Goal: Task Accomplishment & Management: Complete application form

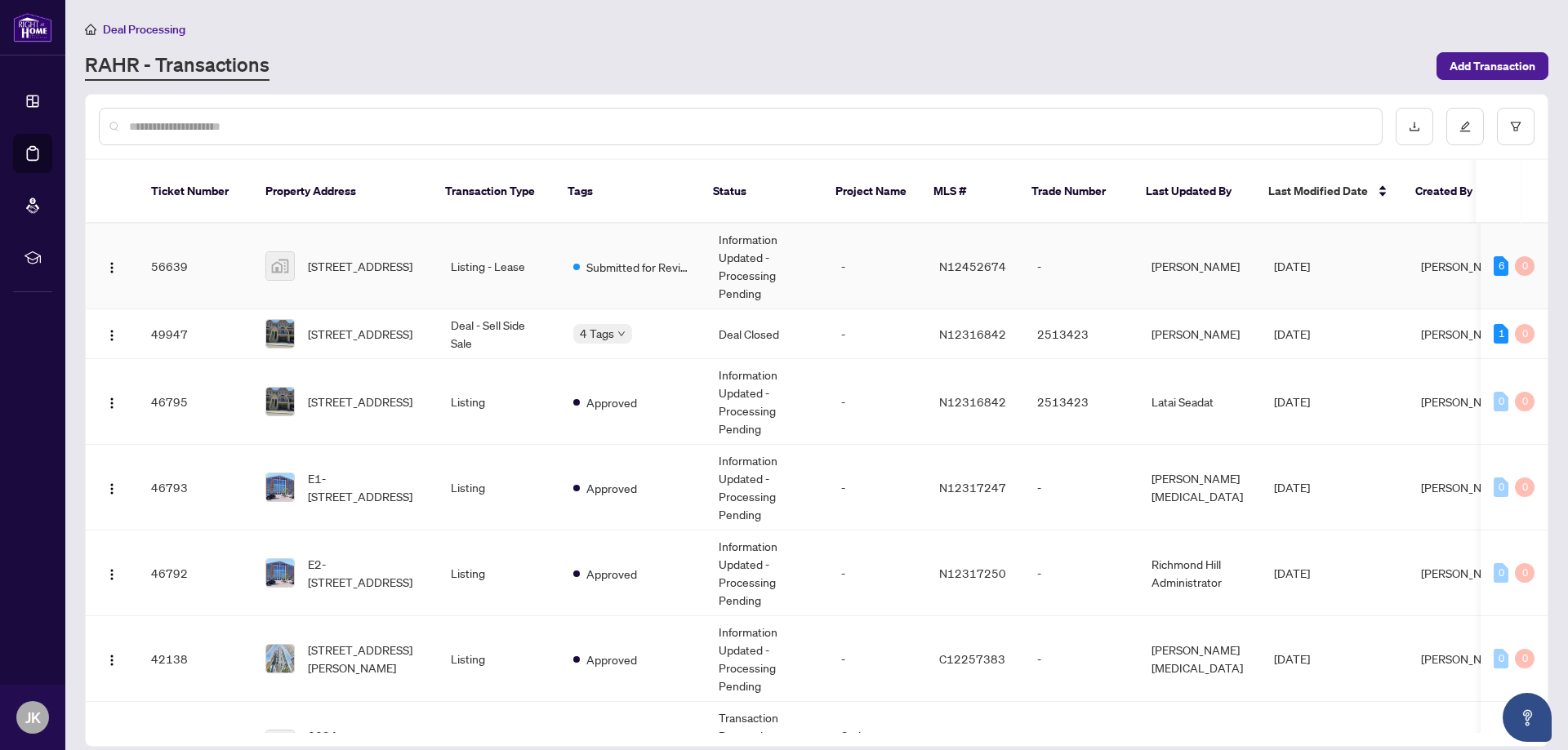
click at [640, 263] on td "Submitted for Review" at bounding box center [633, 266] width 146 height 86
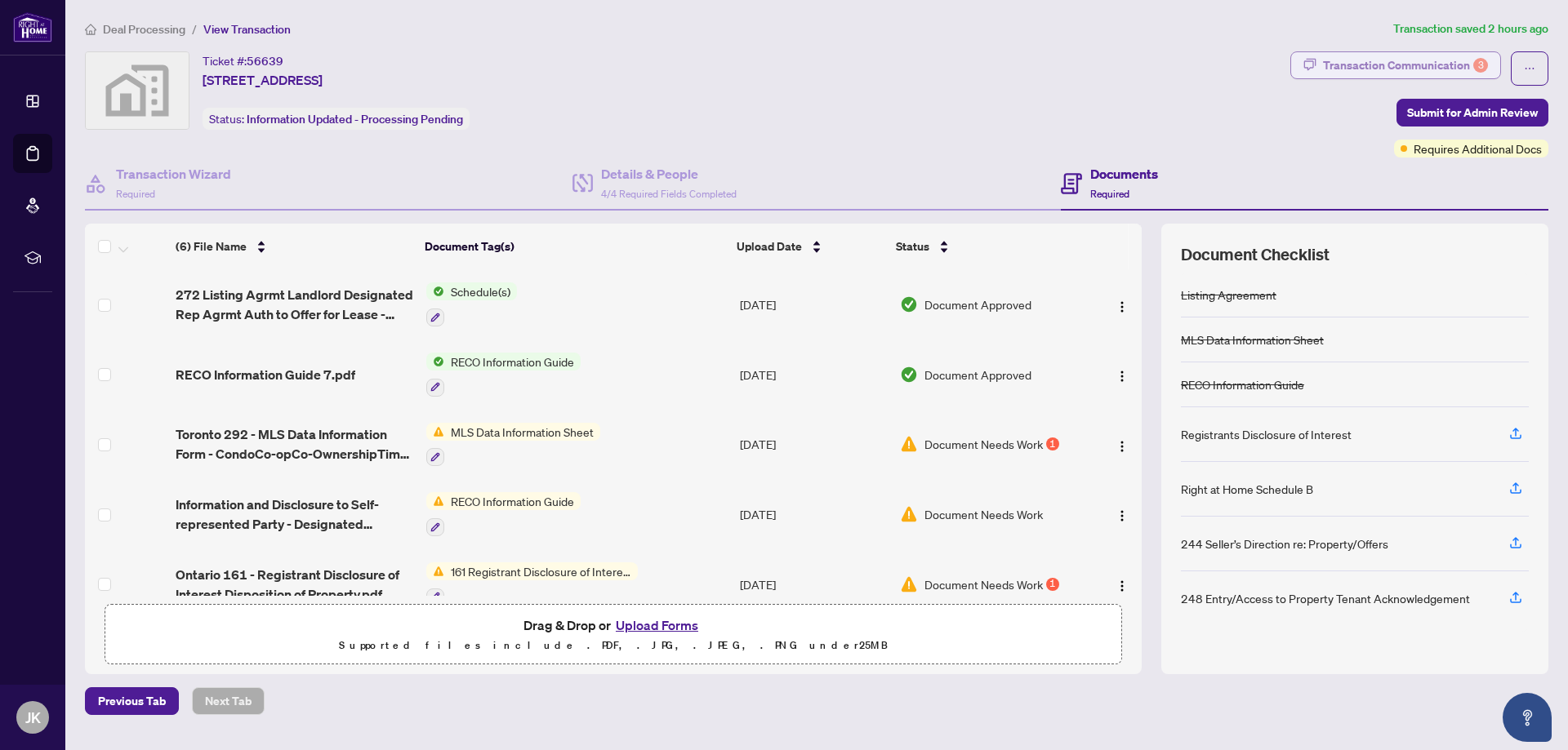
click at [1359, 60] on div "Transaction Communication 3" at bounding box center [1404, 65] width 164 height 26
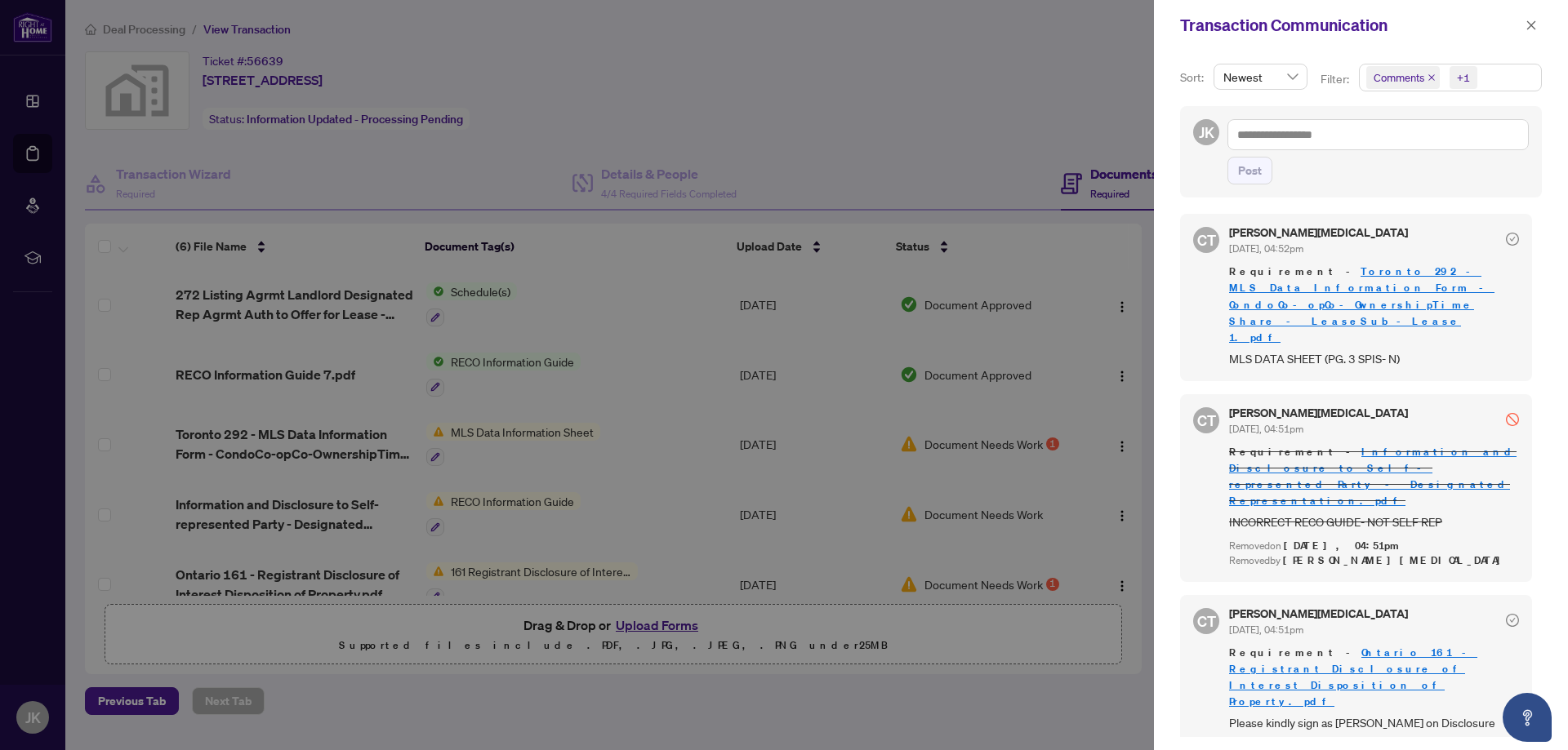
click at [1387, 283] on link "Toronto 292 - MLS Data Information Form - CondoCo-opCo-OwnershipTime Share - Le…" at bounding box center [1361, 304] width 265 height 79
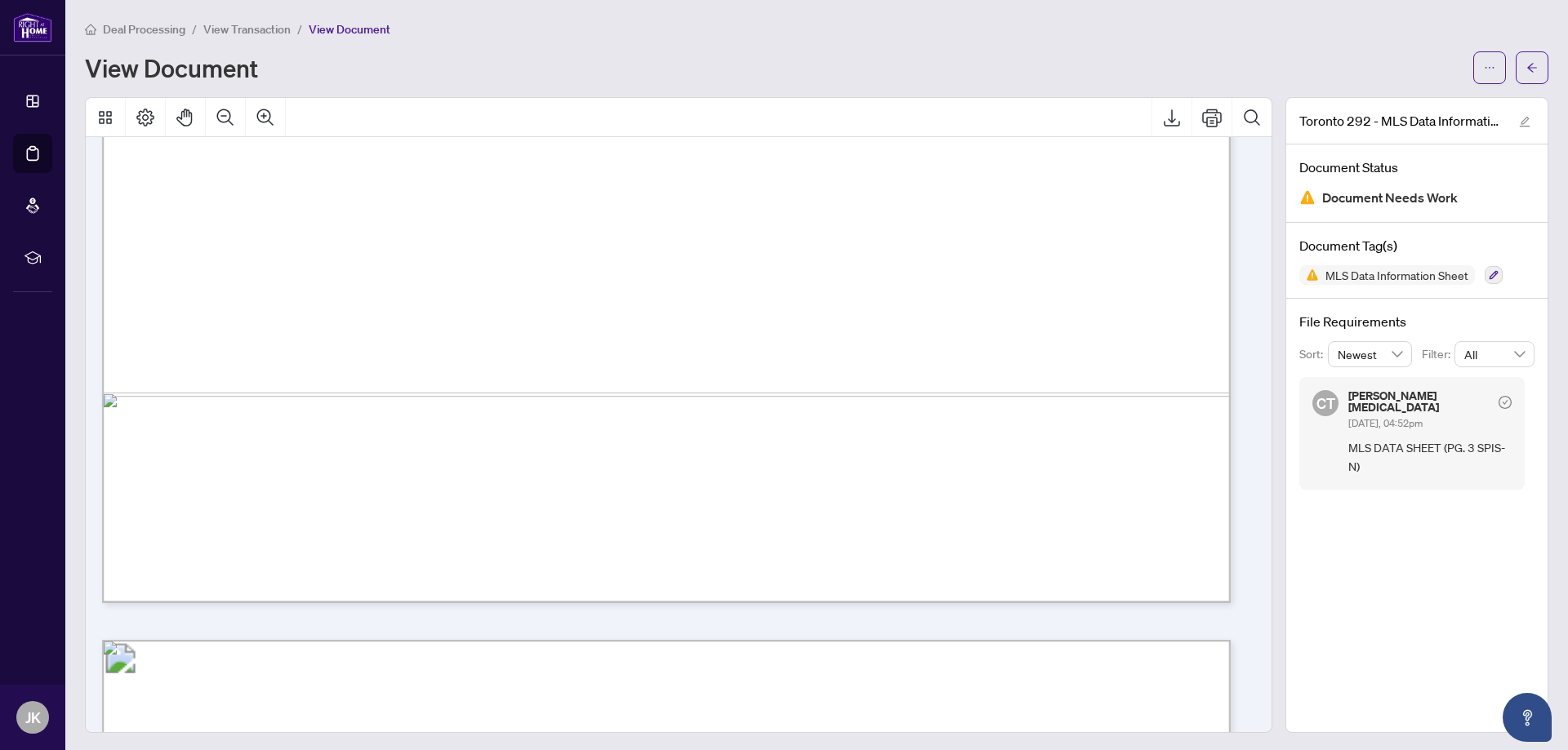
scroll to position [3998, 0]
click at [1489, 275] on icon "button" at bounding box center [1493, 275] width 9 height 9
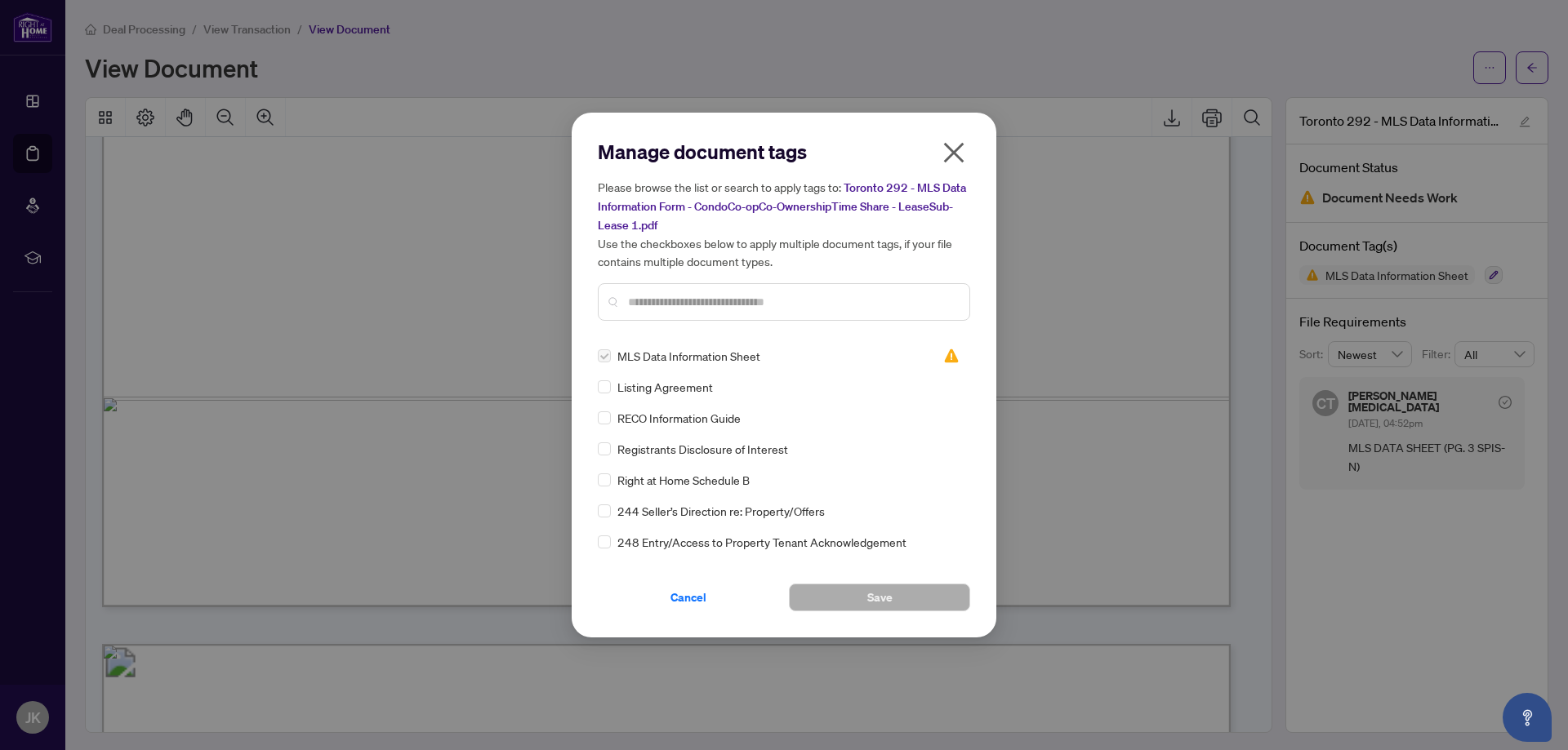
click at [952, 151] on icon "close" at bounding box center [954, 153] width 21 height 21
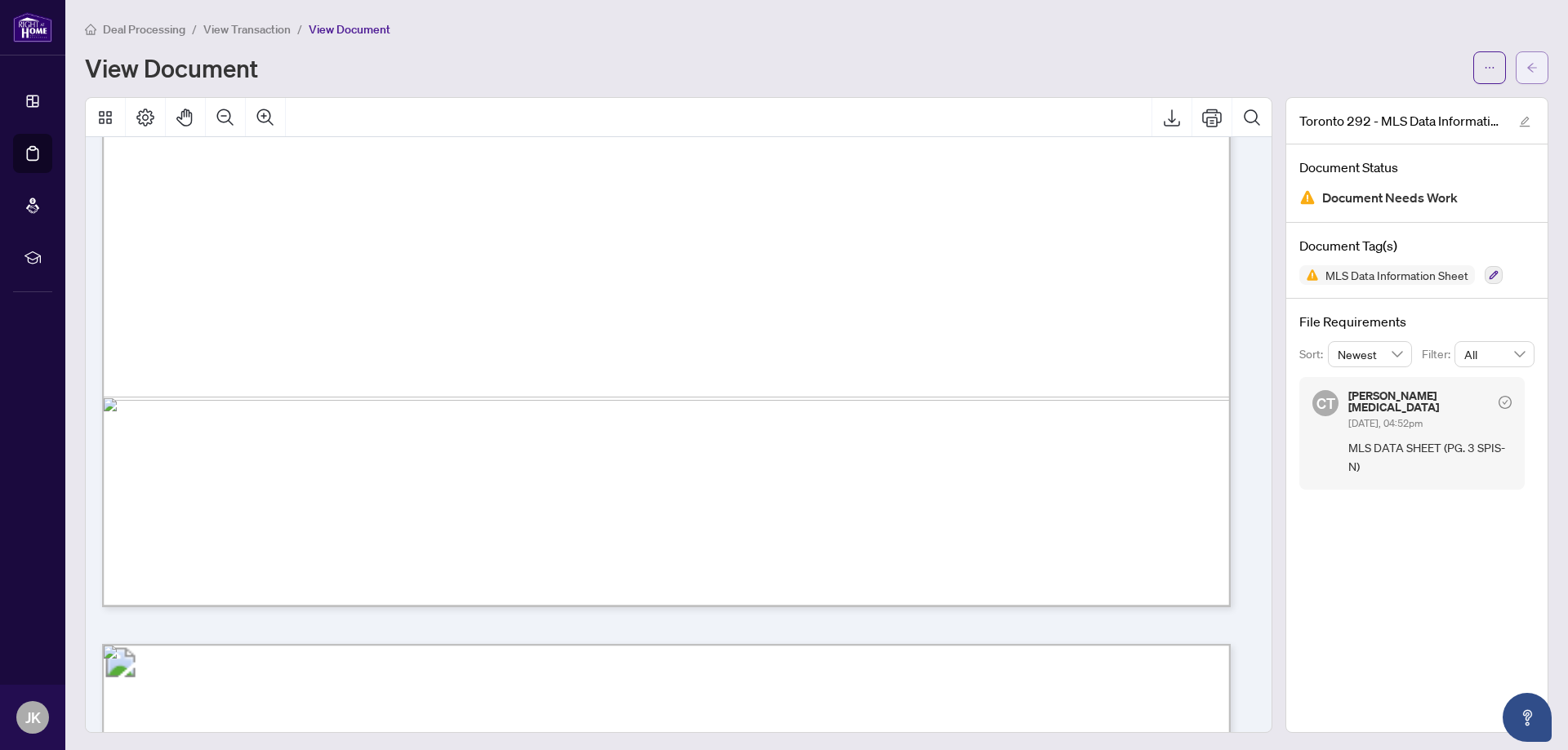
click at [1527, 64] on icon "arrow-left" at bounding box center [1532, 67] width 9 height 9
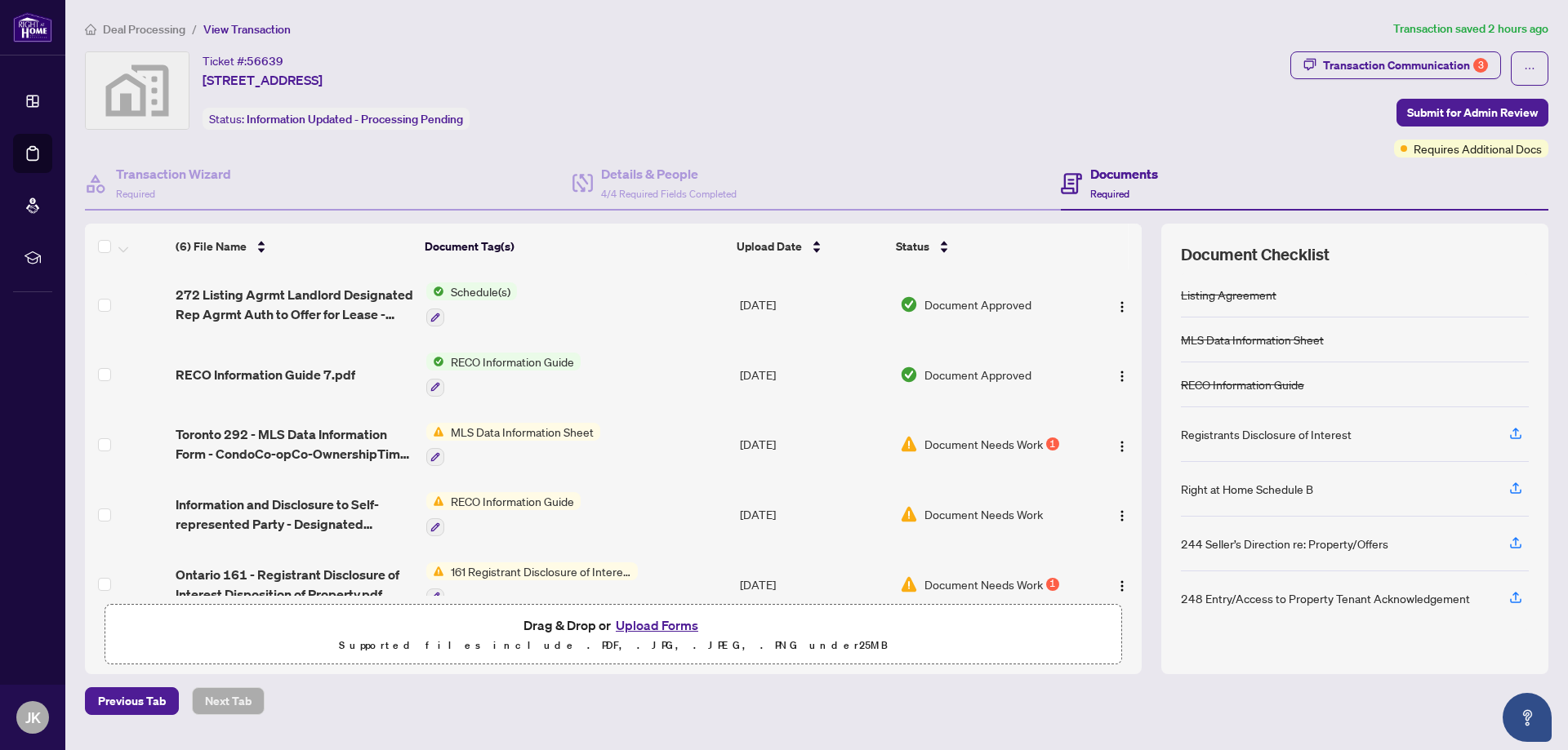
click at [647, 619] on button "Upload Forms" at bounding box center [657, 625] width 93 height 21
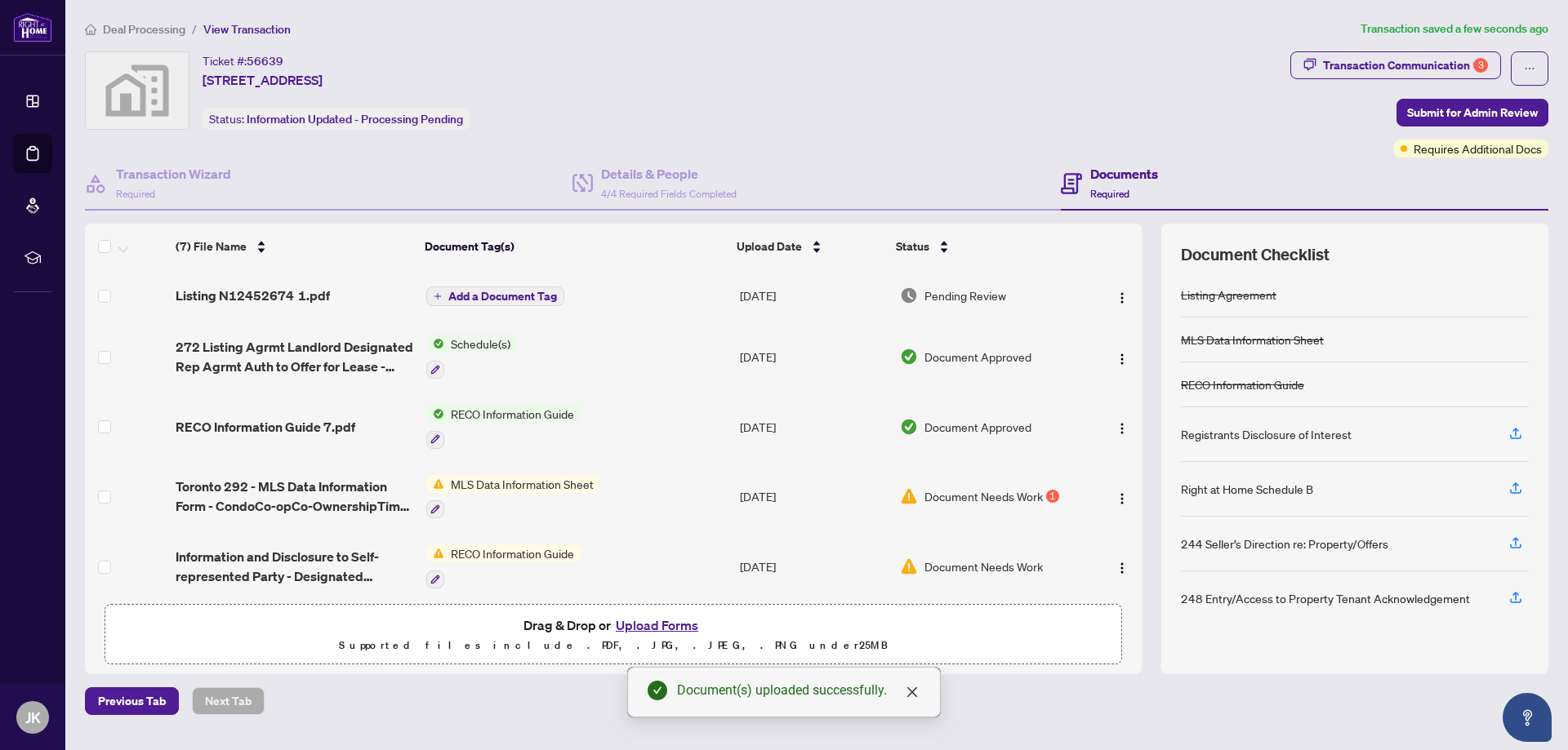
click at [280, 281] on td "Listing N12452674 1.pdf" at bounding box center [294, 295] width 250 height 52
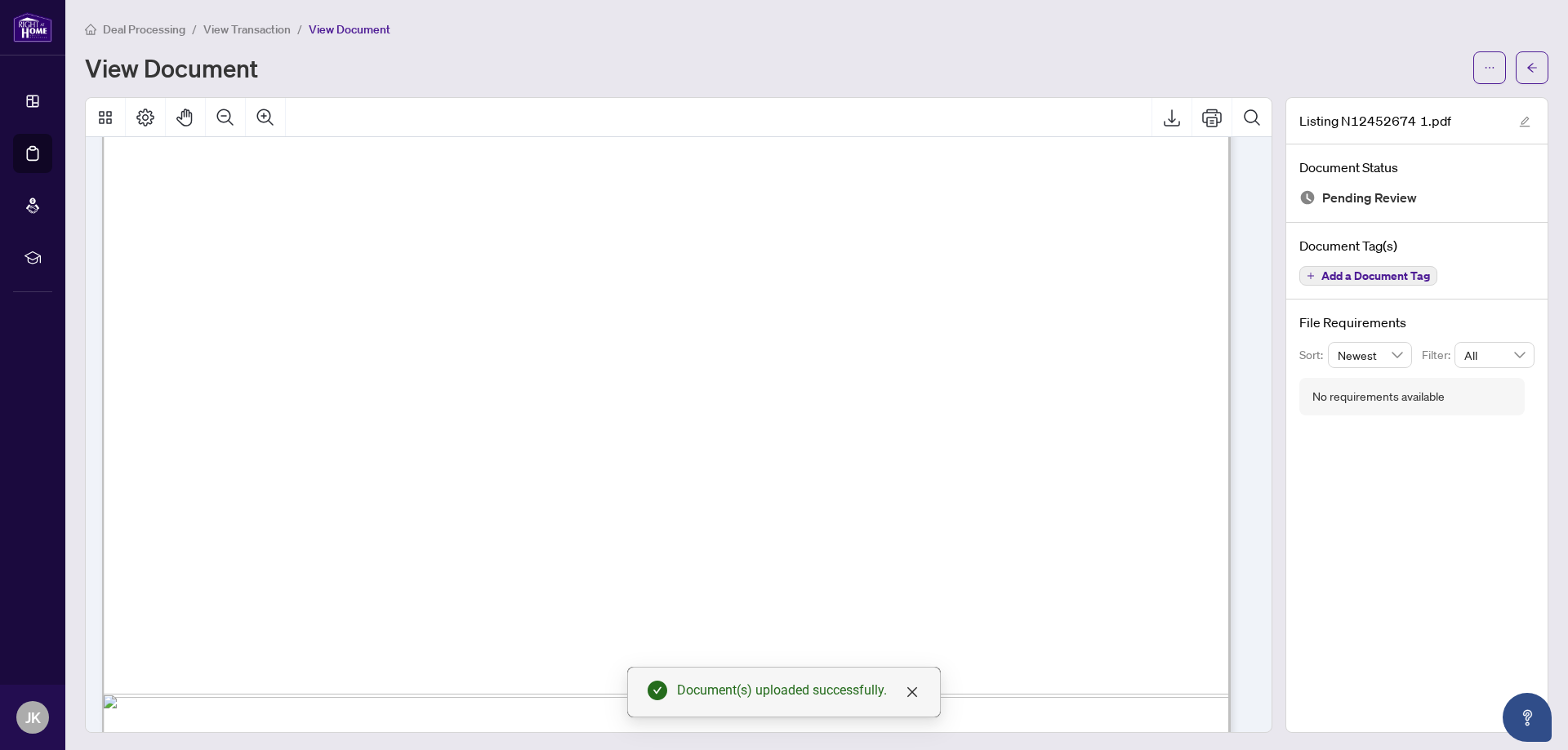
scroll to position [707, 0]
click at [1526, 70] on icon "arrow-left" at bounding box center [1532, 67] width 11 height 11
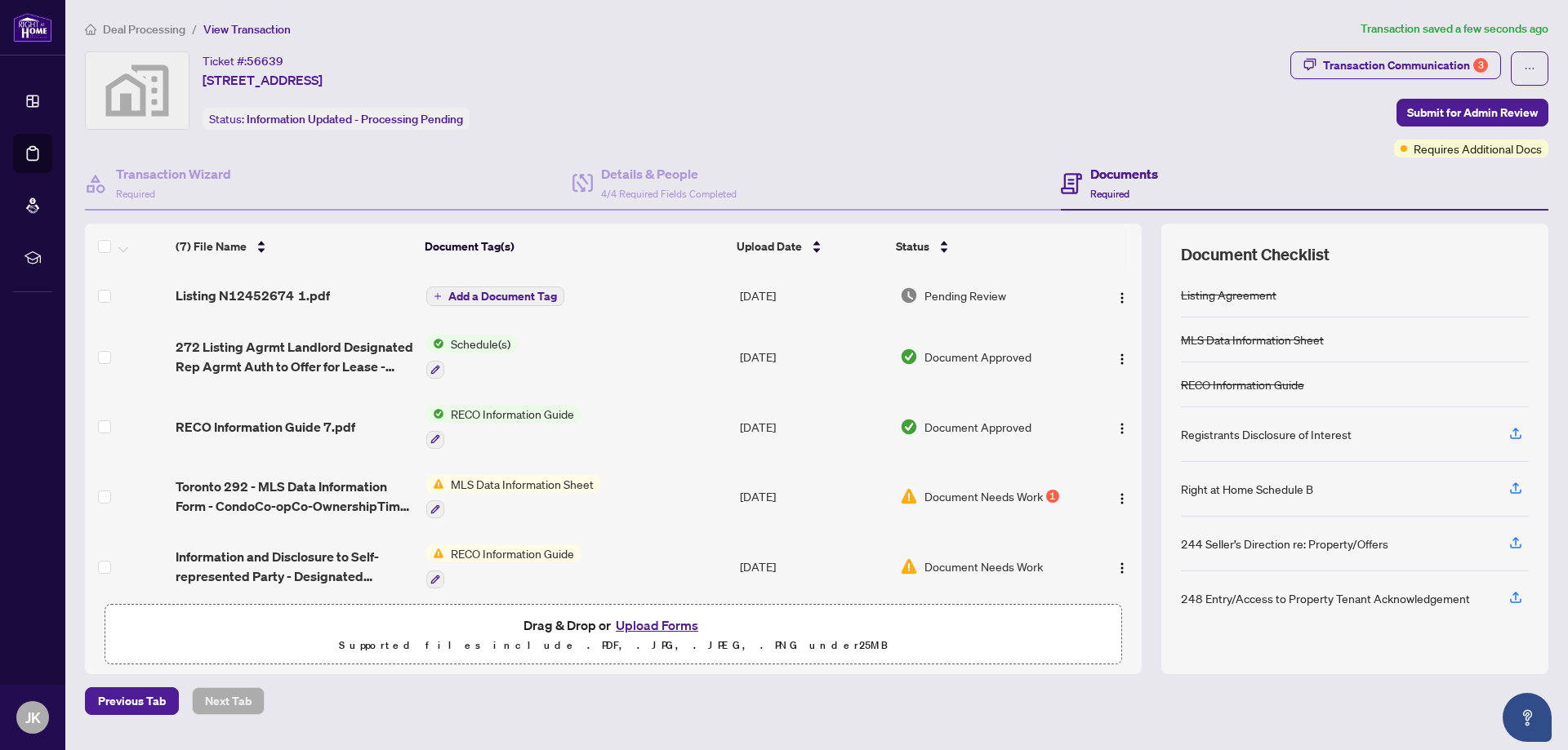
click at [512, 293] on span "Add a Document Tag" at bounding box center [503, 296] width 108 height 11
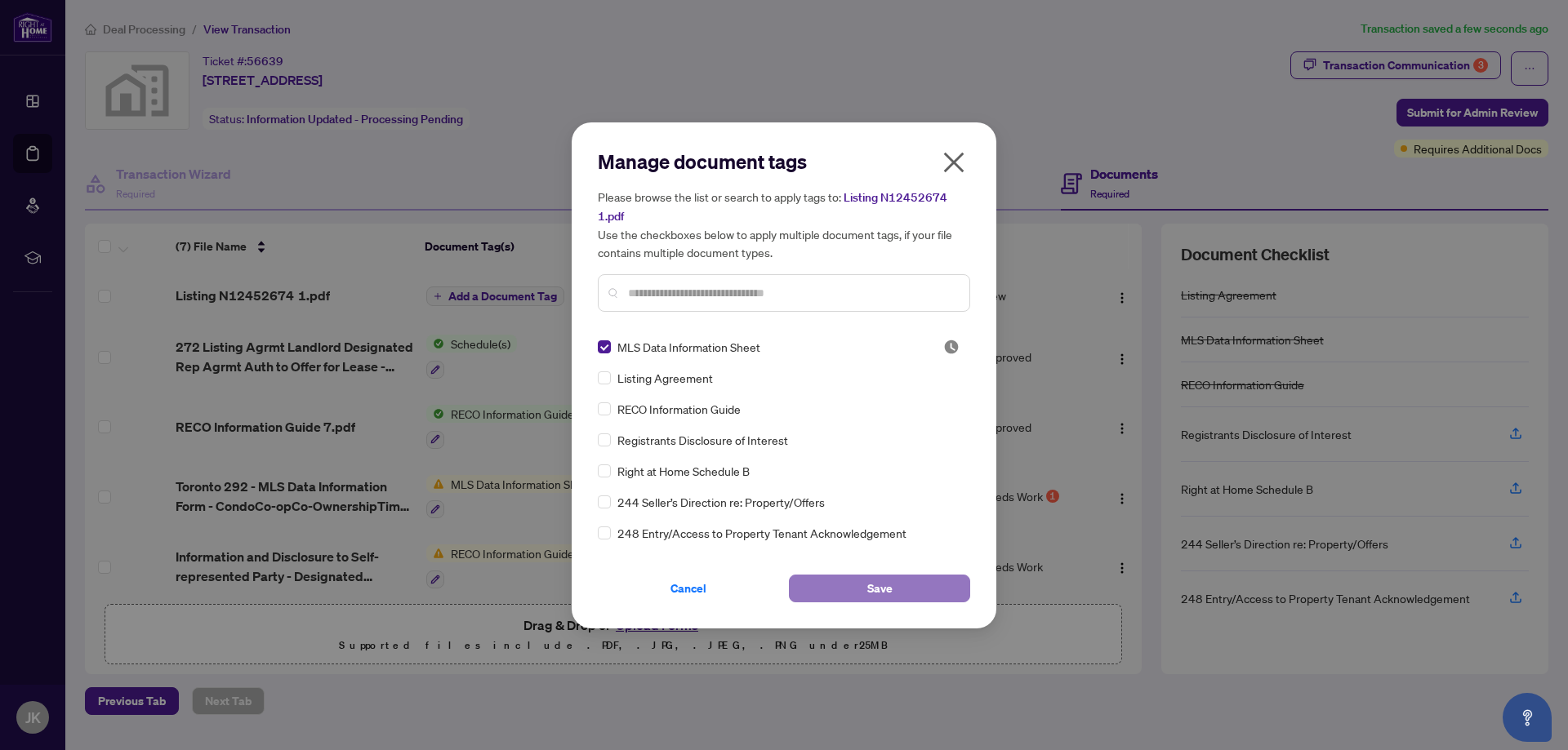
click at [905, 592] on button "Save" at bounding box center [879, 588] width 181 height 28
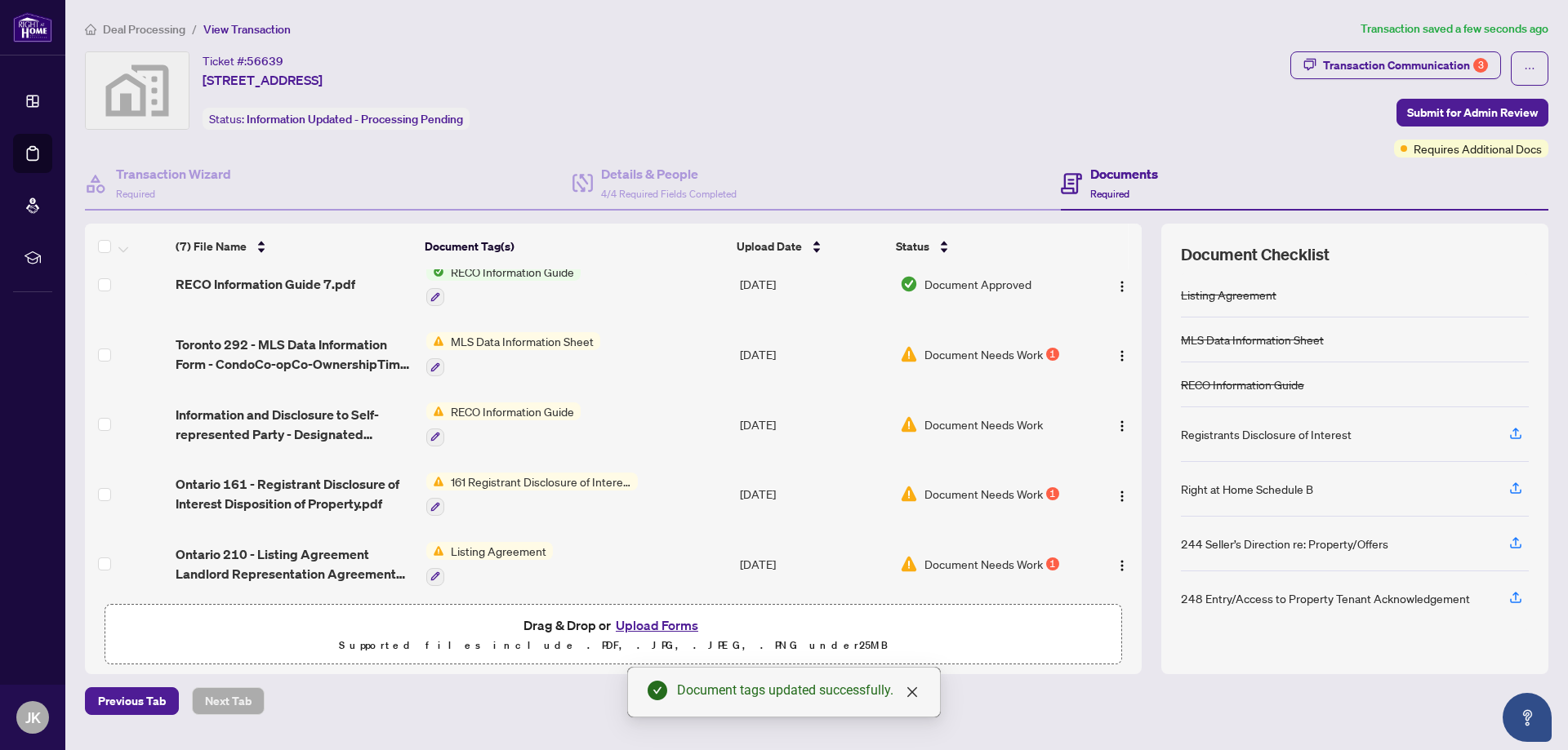
scroll to position [163, 0]
click at [1017, 423] on span "Document Needs Work" at bounding box center [983, 420] width 119 height 18
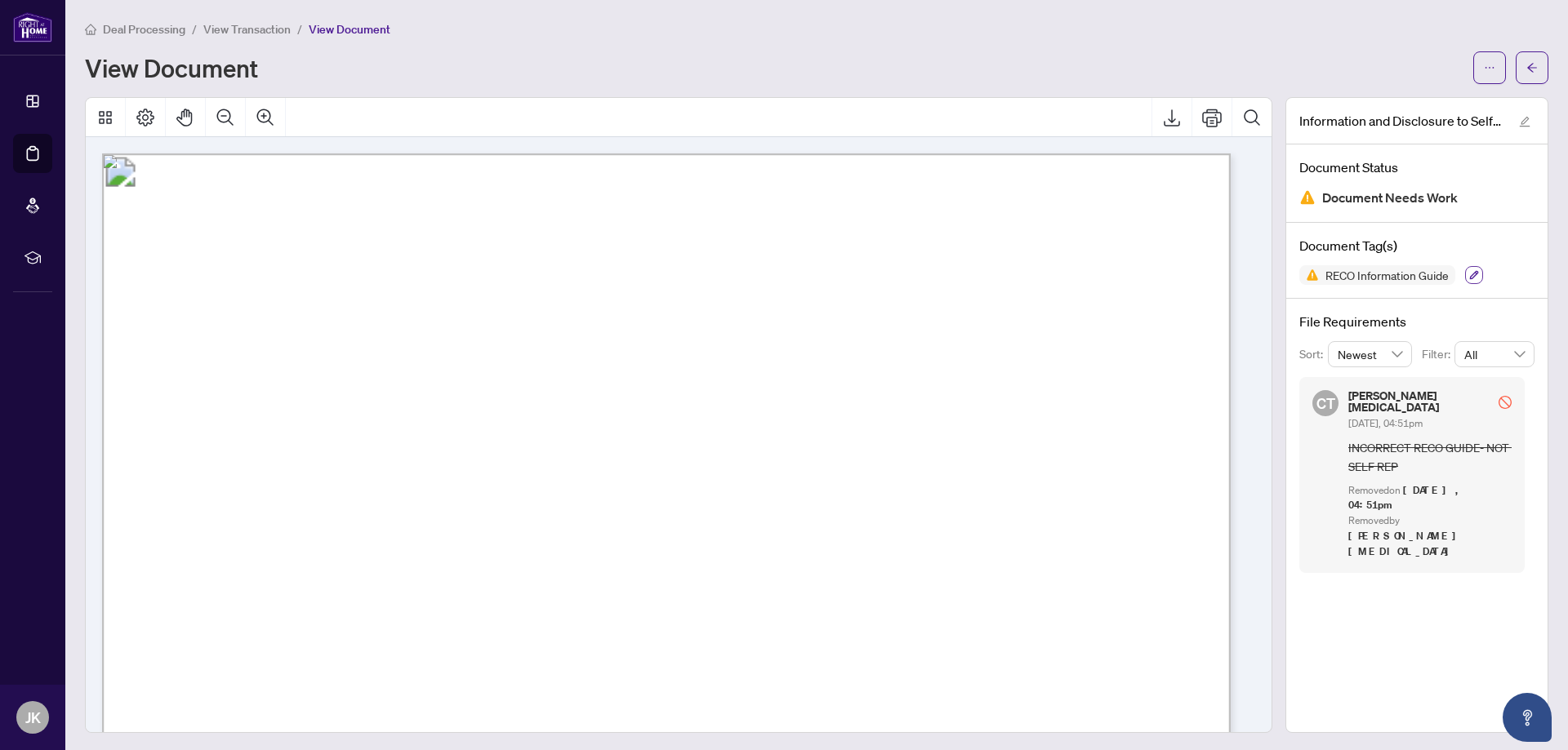
click at [1469, 273] on icon "button" at bounding box center [1474, 275] width 9 height 9
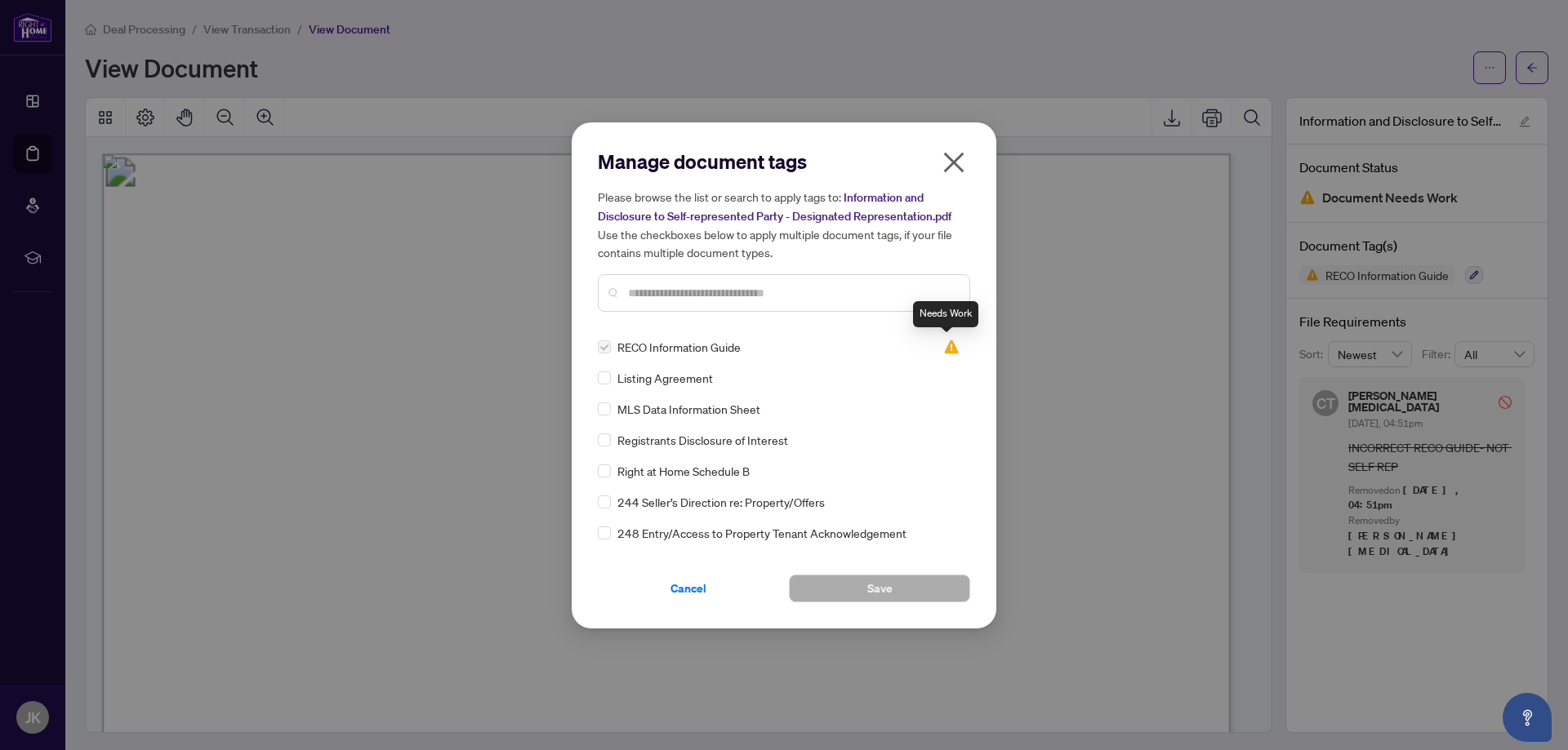
click at [947, 346] on img at bounding box center [950, 347] width 16 height 16
click at [791, 295] on input "text" at bounding box center [791, 292] width 328 height 18
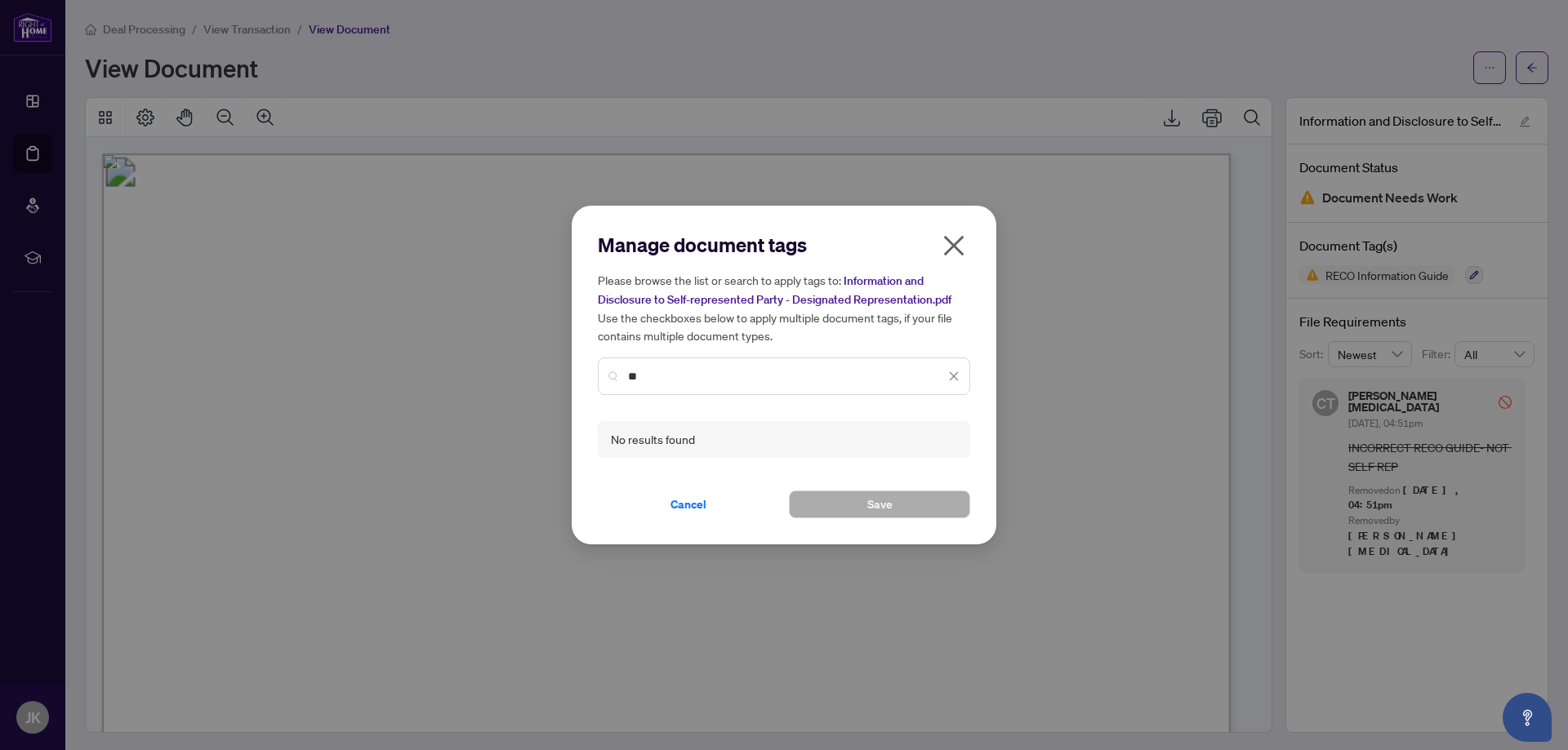
type input "*"
click at [629, 379] on input "**********" at bounding box center [786, 375] width 317 height 18
click at [753, 378] on input "**********" at bounding box center [786, 375] width 317 height 18
type input "**********"
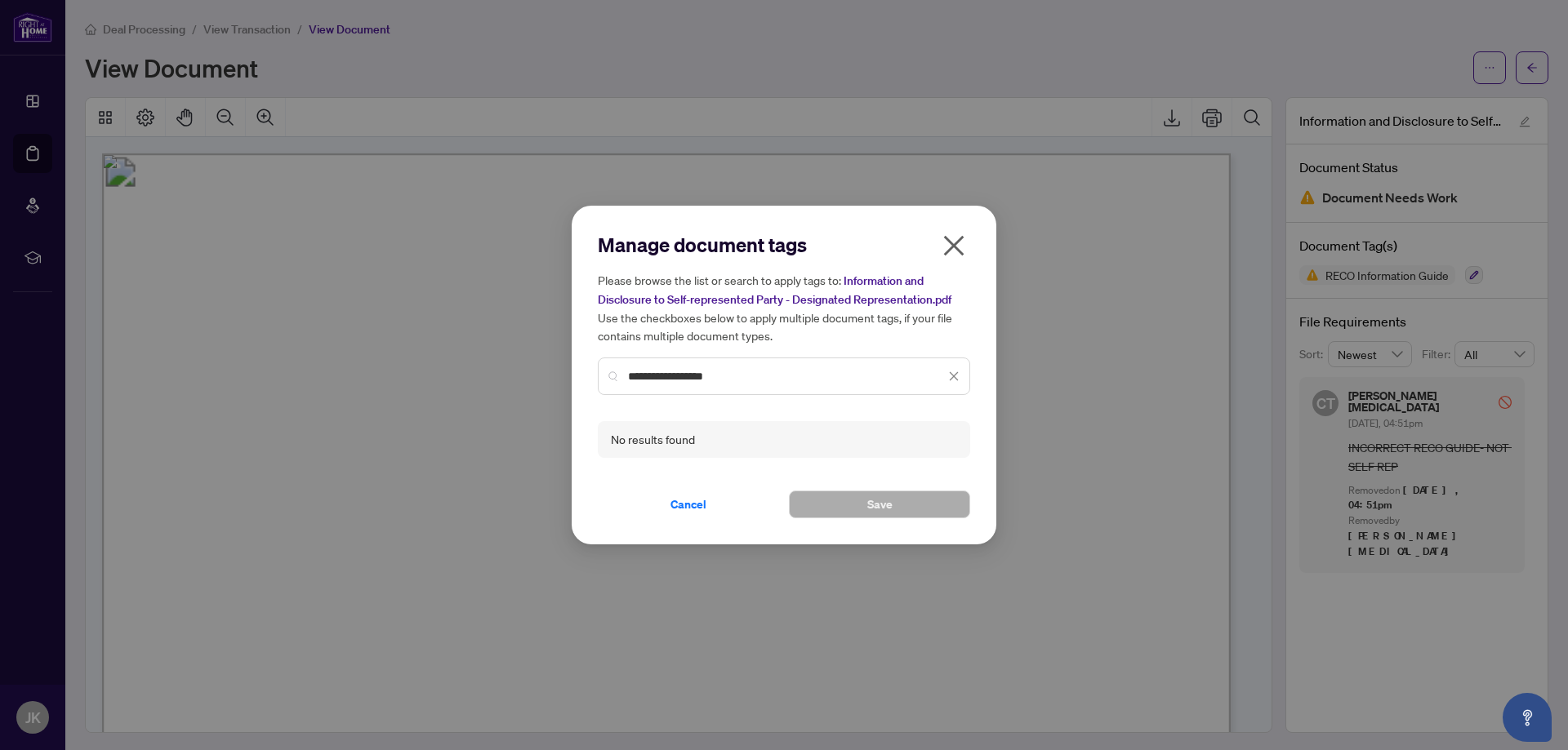
click at [953, 373] on icon "close" at bounding box center [953, 376] width 11 height 11
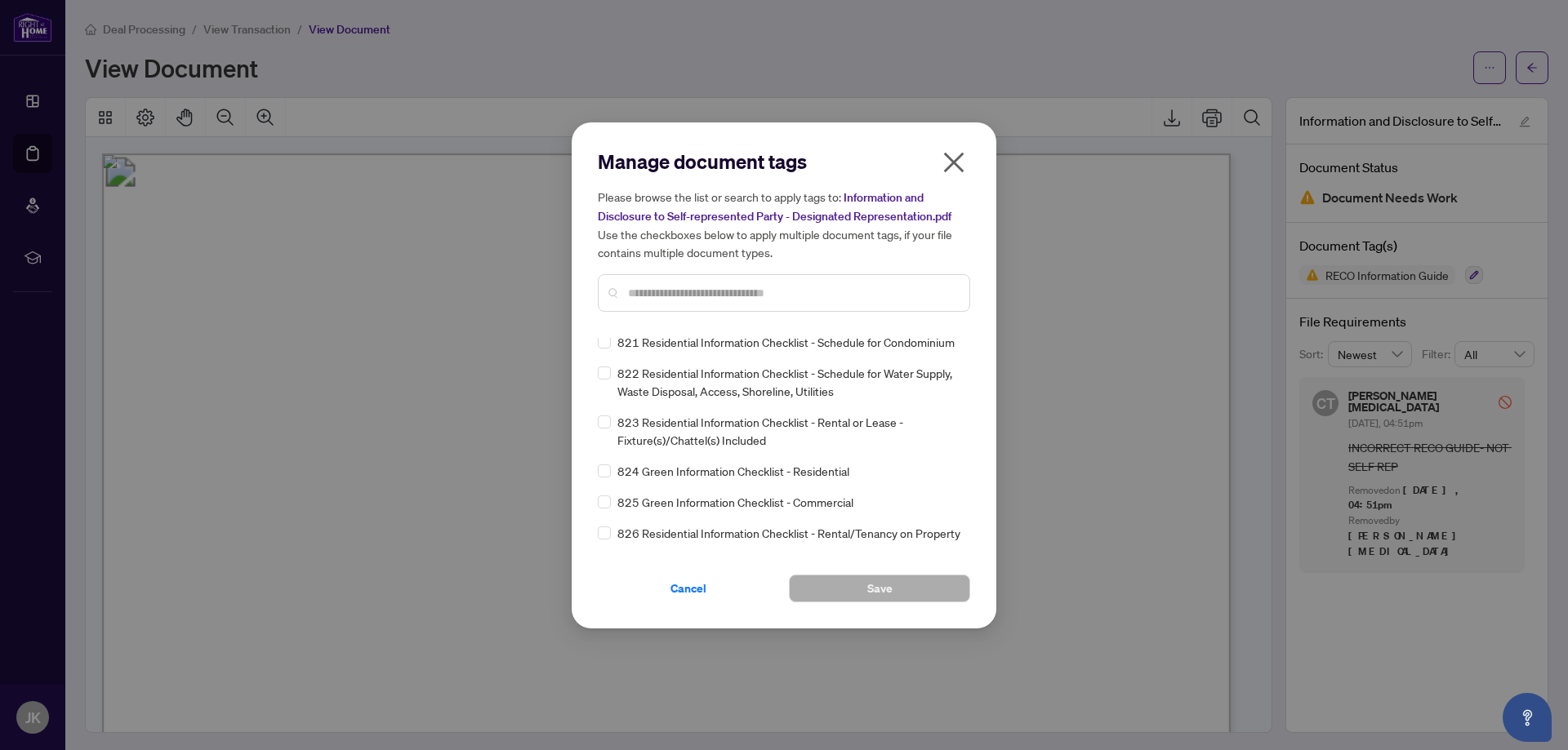
scroll to position [11635, 0]
click at [957, 158] on icon "close" at bounding box center [954, 163] width 26 height 26
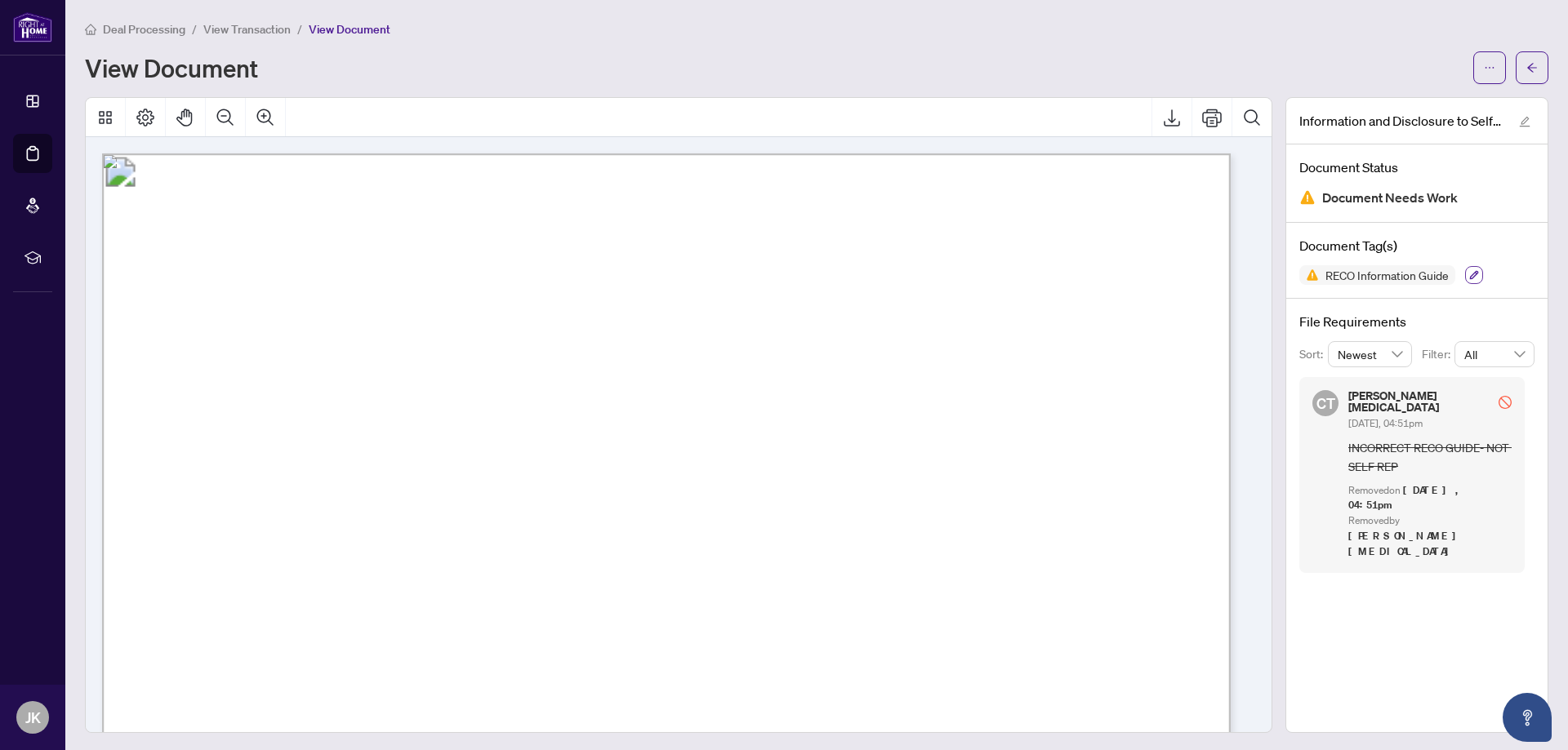
click at [1468, 275] on button "button" at bounding box center [1473, 275] width 18 height 18
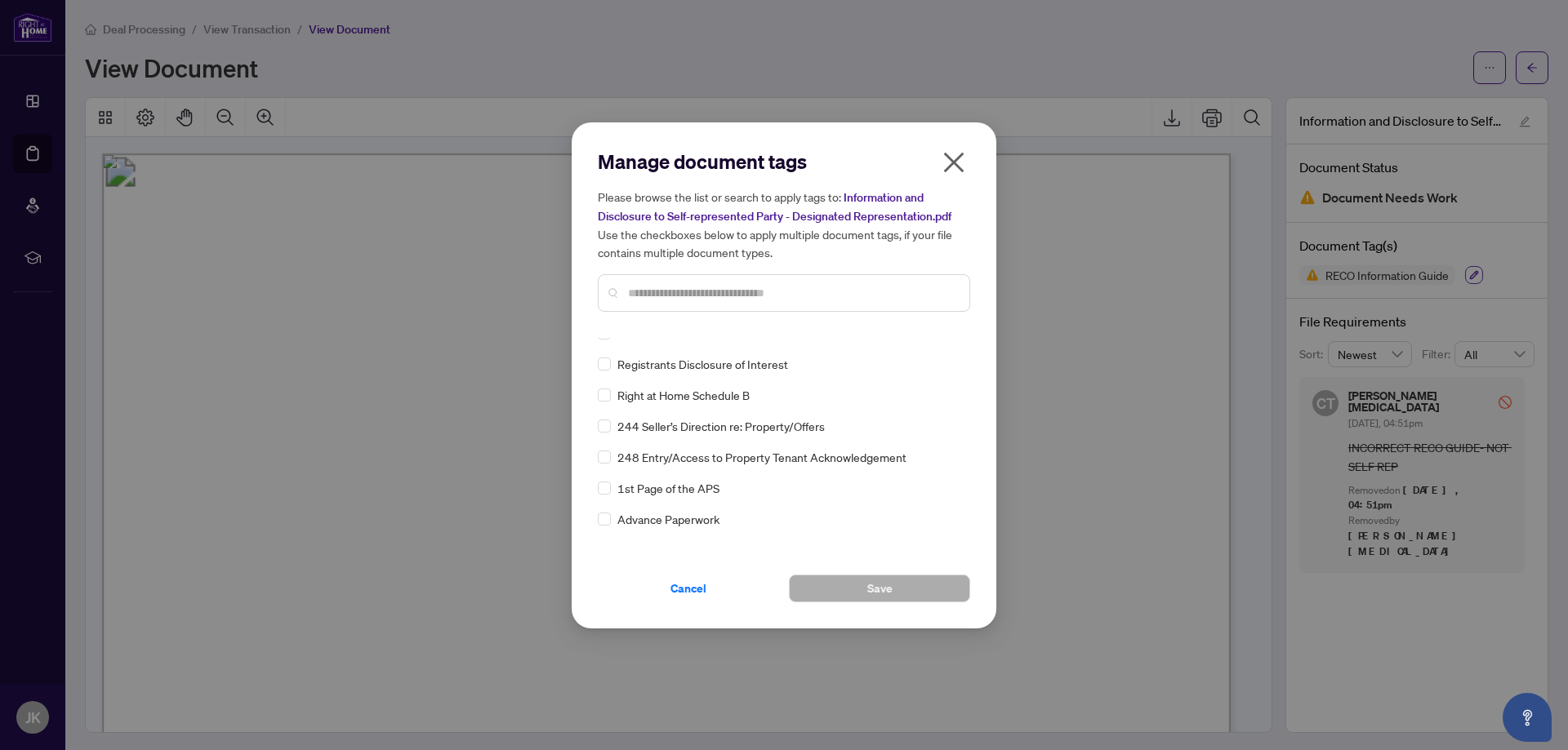
scroll to position [0, 0]
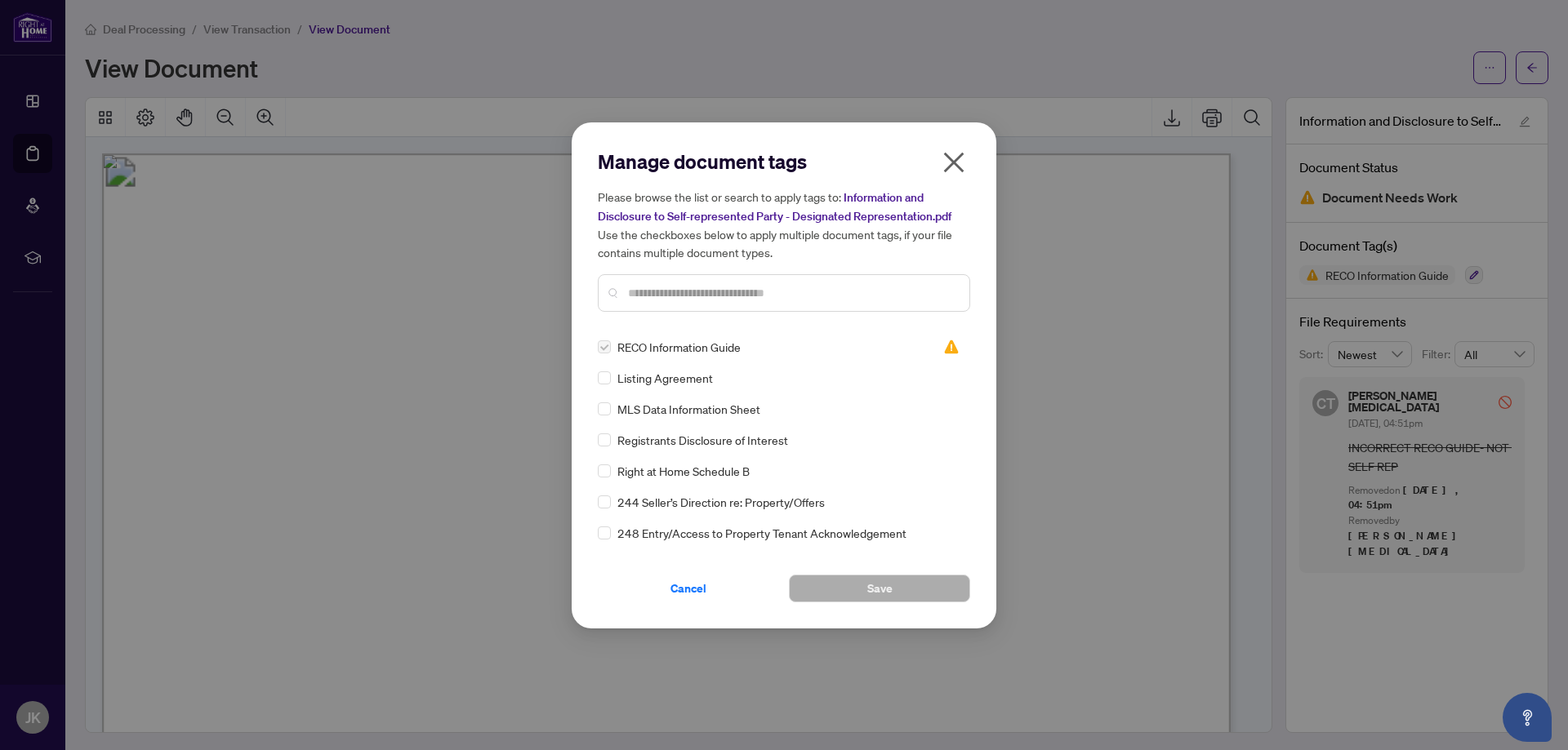
click at [956, 162] on icon "close" at bounding box center [954, 163] width 21 height 21
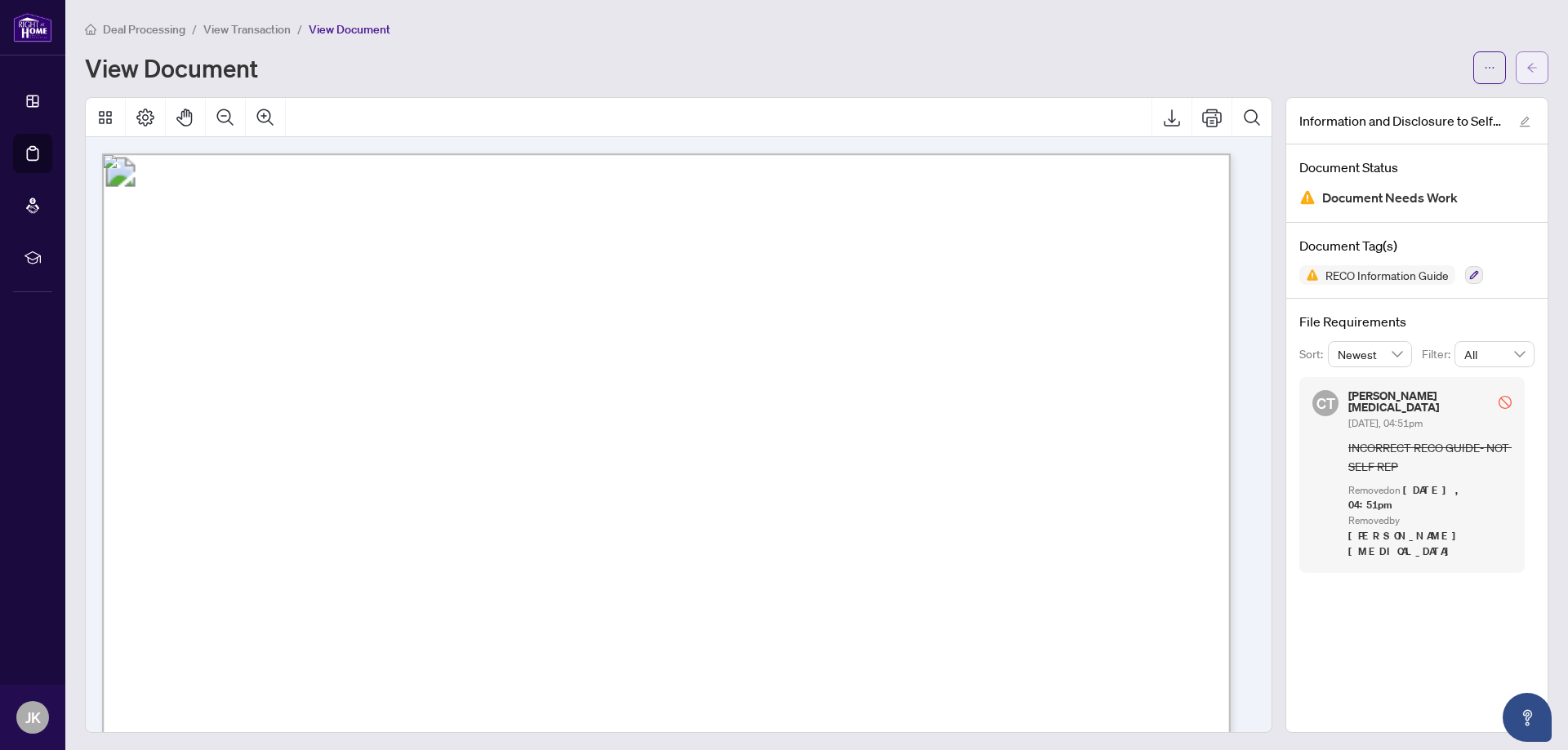
click at [1526, 71] on icon "arrow-left" at bounding box center [1532, 67] width 11 height 11
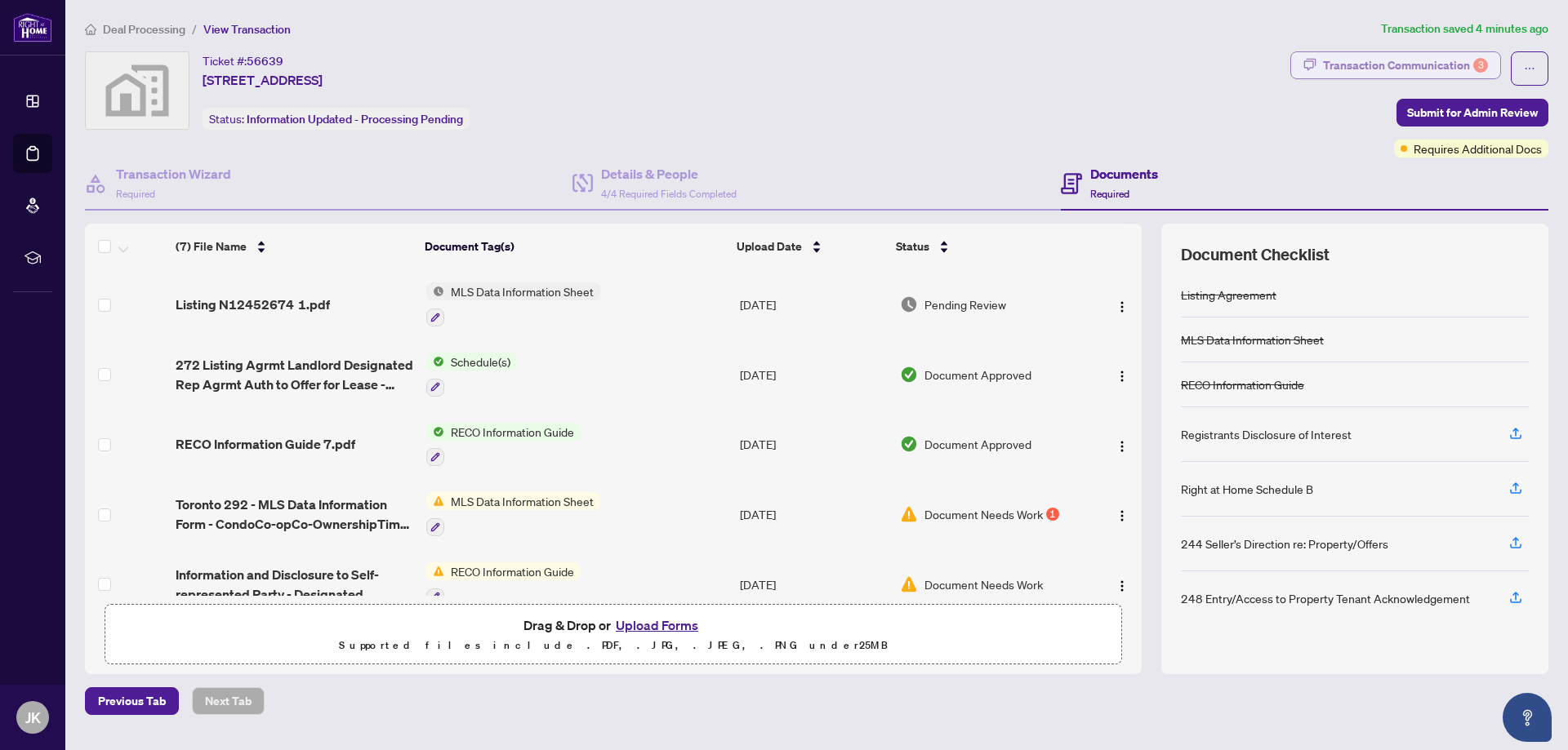
click at [1442, 61] on div "Transaction Communication 3" at bounding box center [1404, 65] width 164 height 26
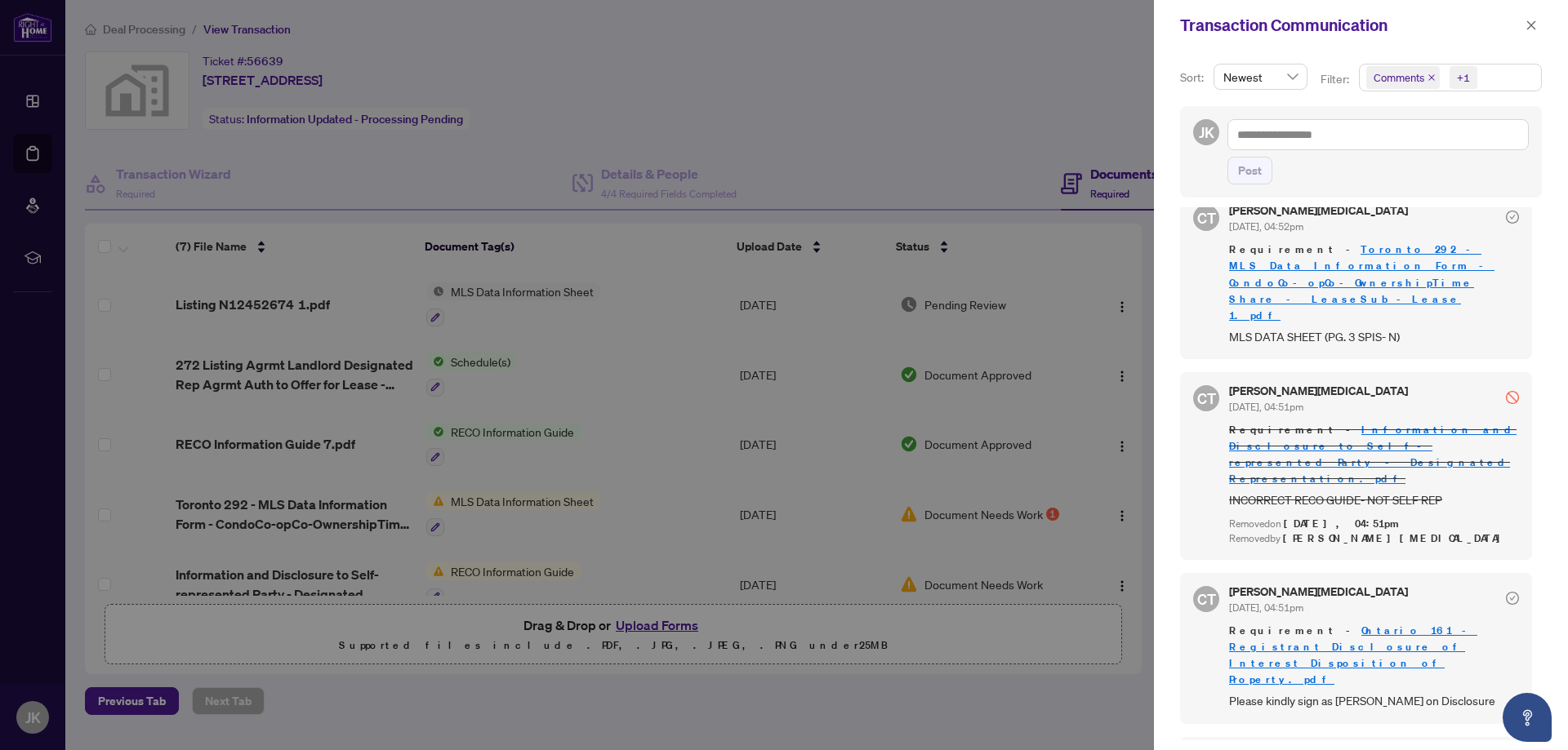
scroll to position [3, 0]
click at [1381, 620] on link "Ontario 161 - Registrant Disclosure of Interest Disposition of Property.pdf" at bounding box center [1353, 651] width 249 height 63
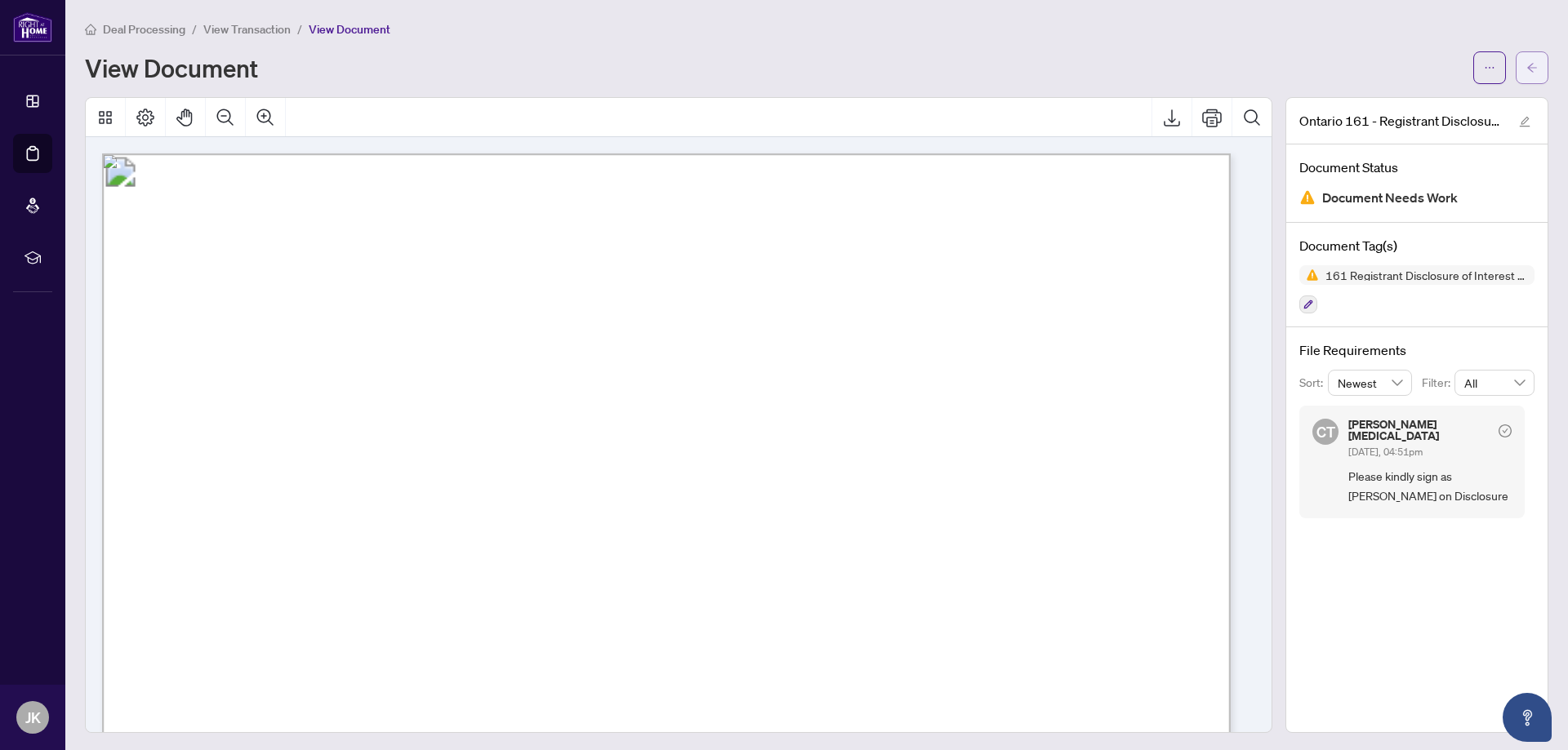
click at [1526, 63] on icon "arrow-left" at bounding box center [1532, 67] width 11 height 11
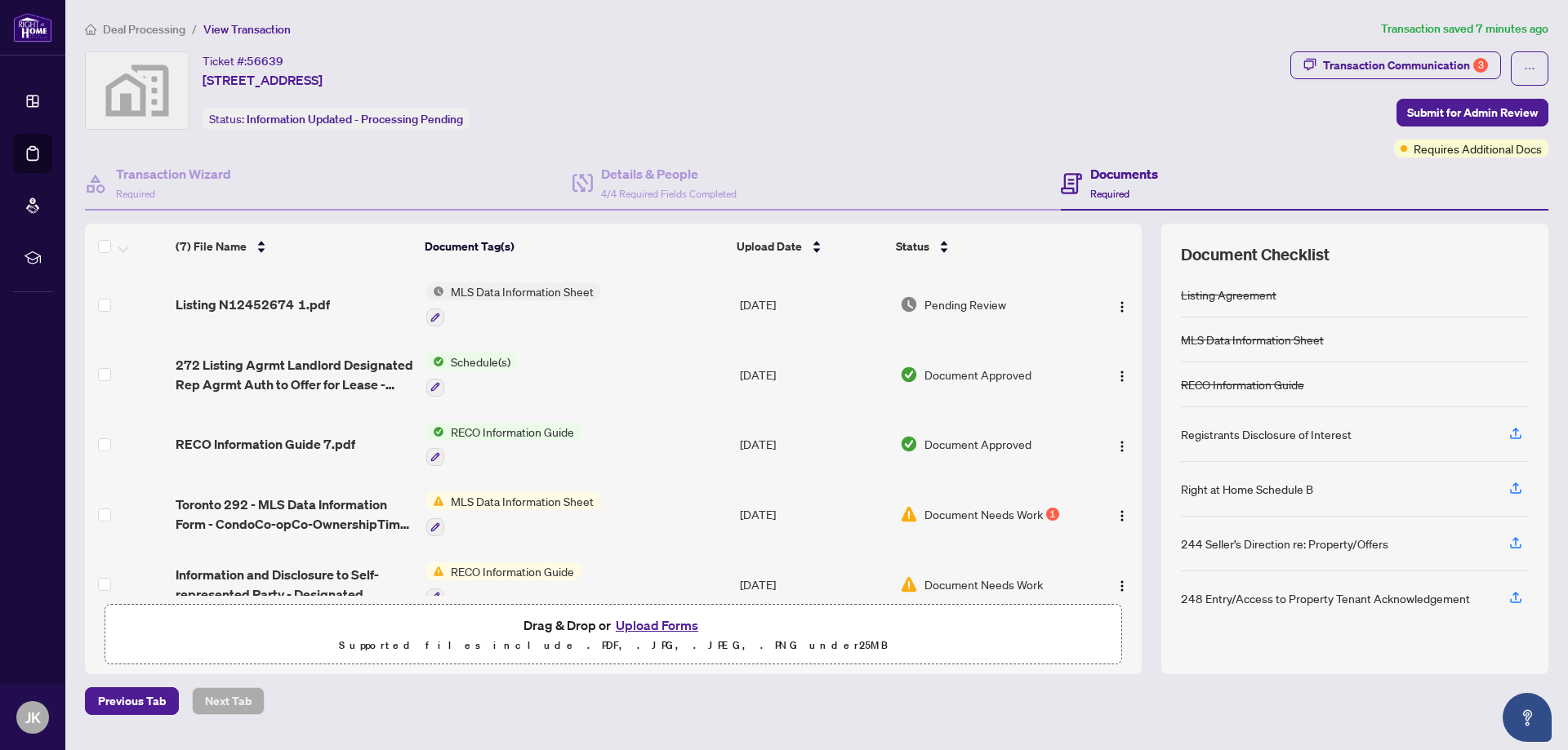
click at [649, 620] on button "Upload Forms" at bounding box center [657, 625] width 93 height 21
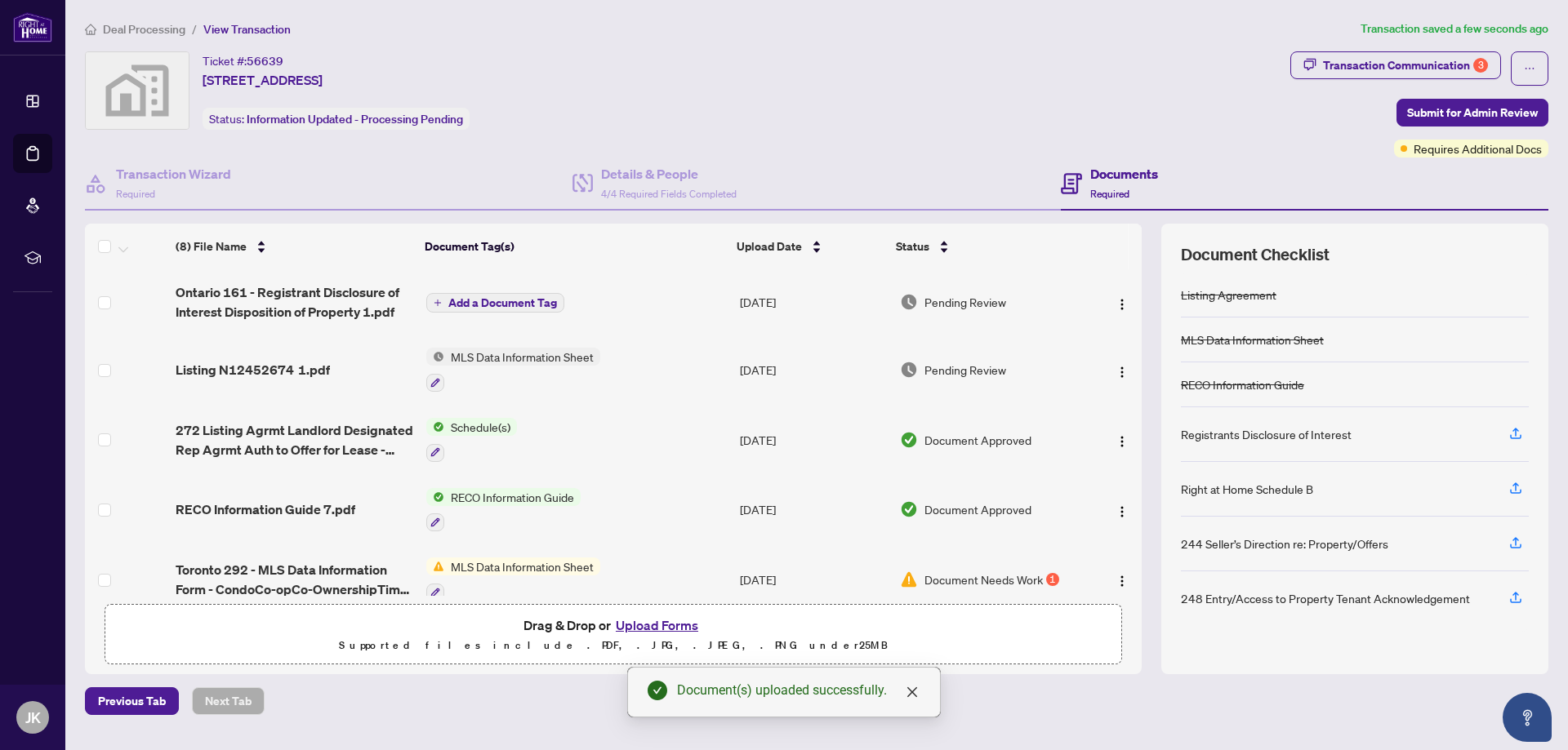
click at [524, 304] on span "Add a Document Tag" at bounding box center [503, 303] width 108 height 11
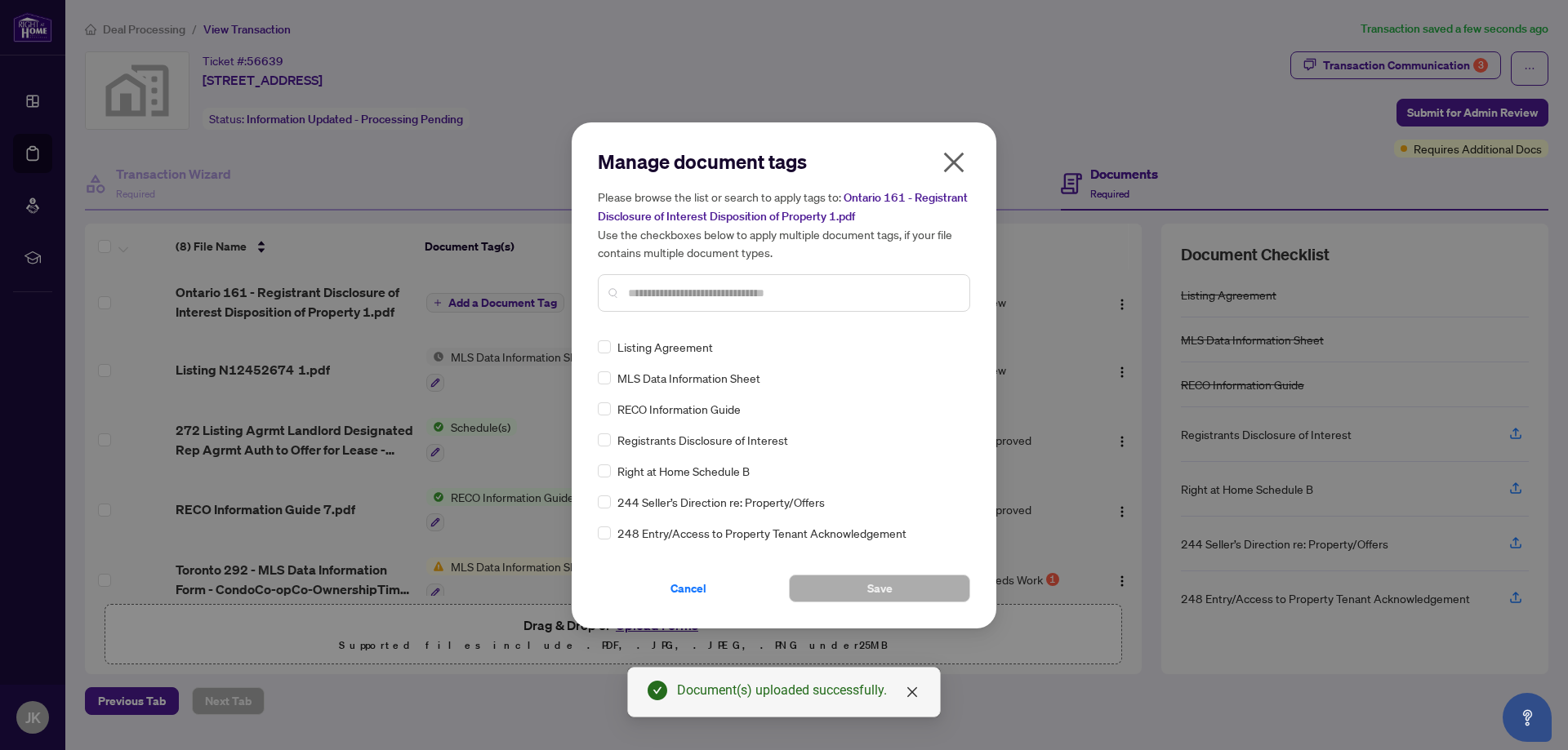
click at [722, 290] on input "text" at bounding box center [791, 292] width 328 height 18
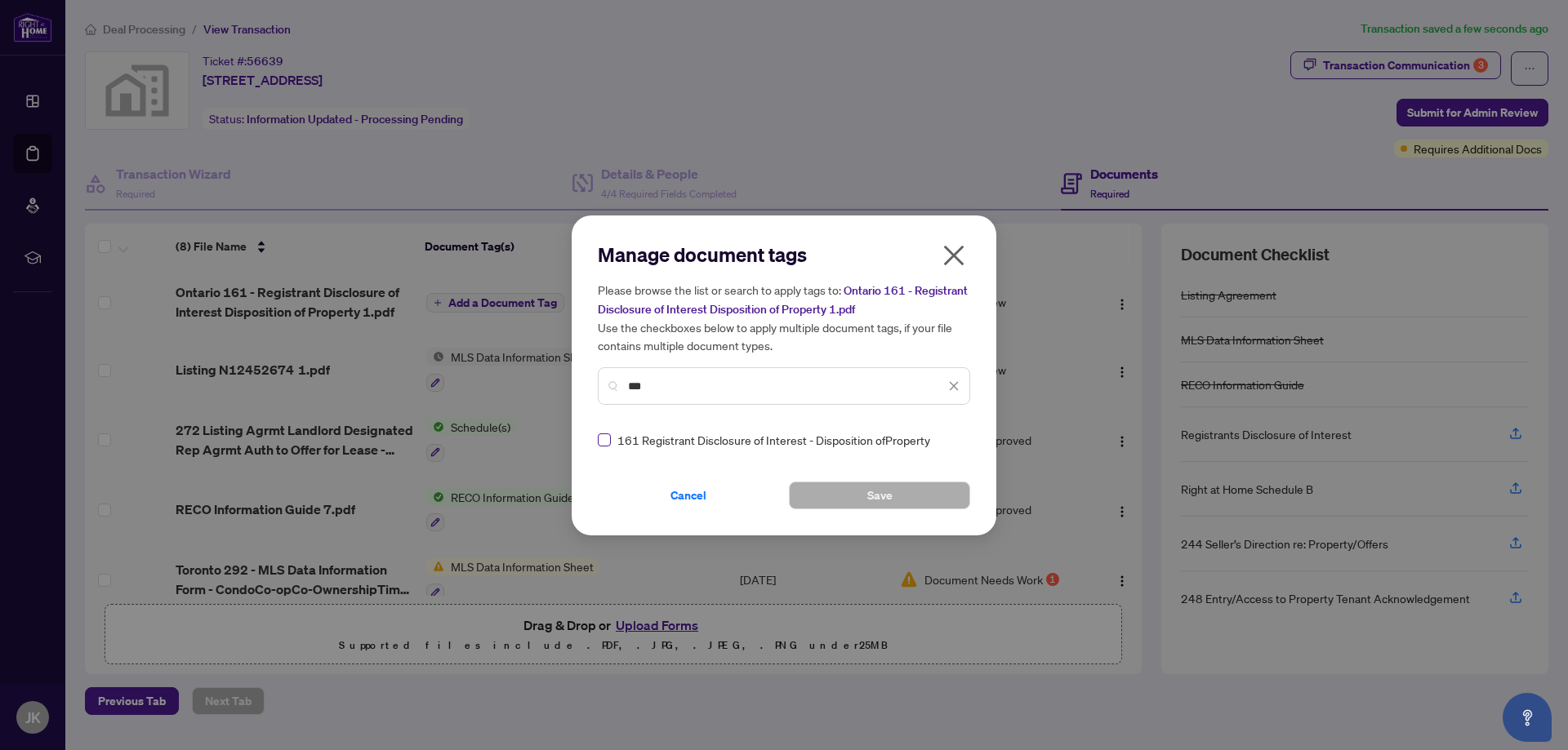
type input "***"
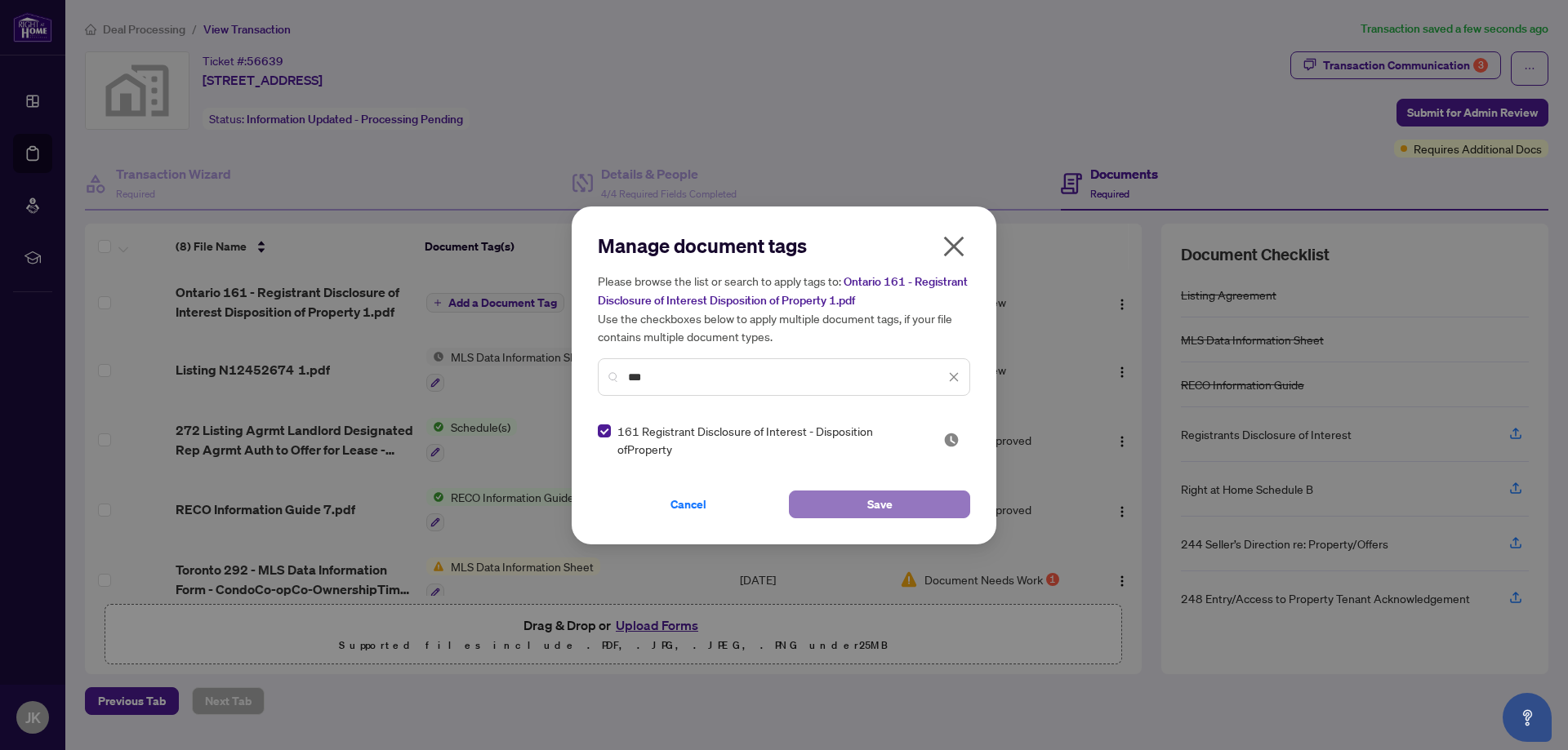
click at [903, 501] on button "Save" at bounding box center [879, 504] width 181 height 28
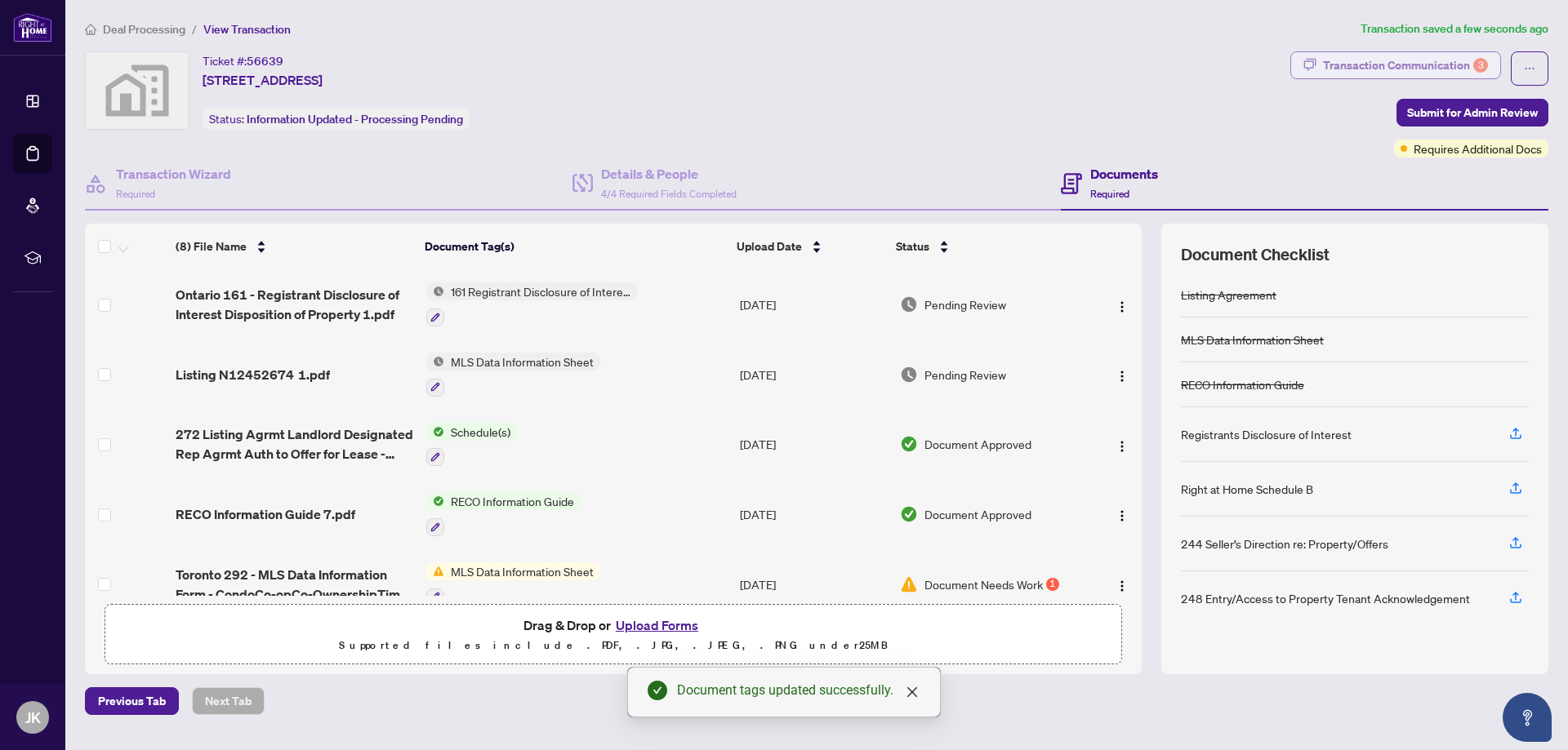
click at [1425, 57] on div "Transaction Communication 3" at bounding box center [1404, 65] width 164 height 26
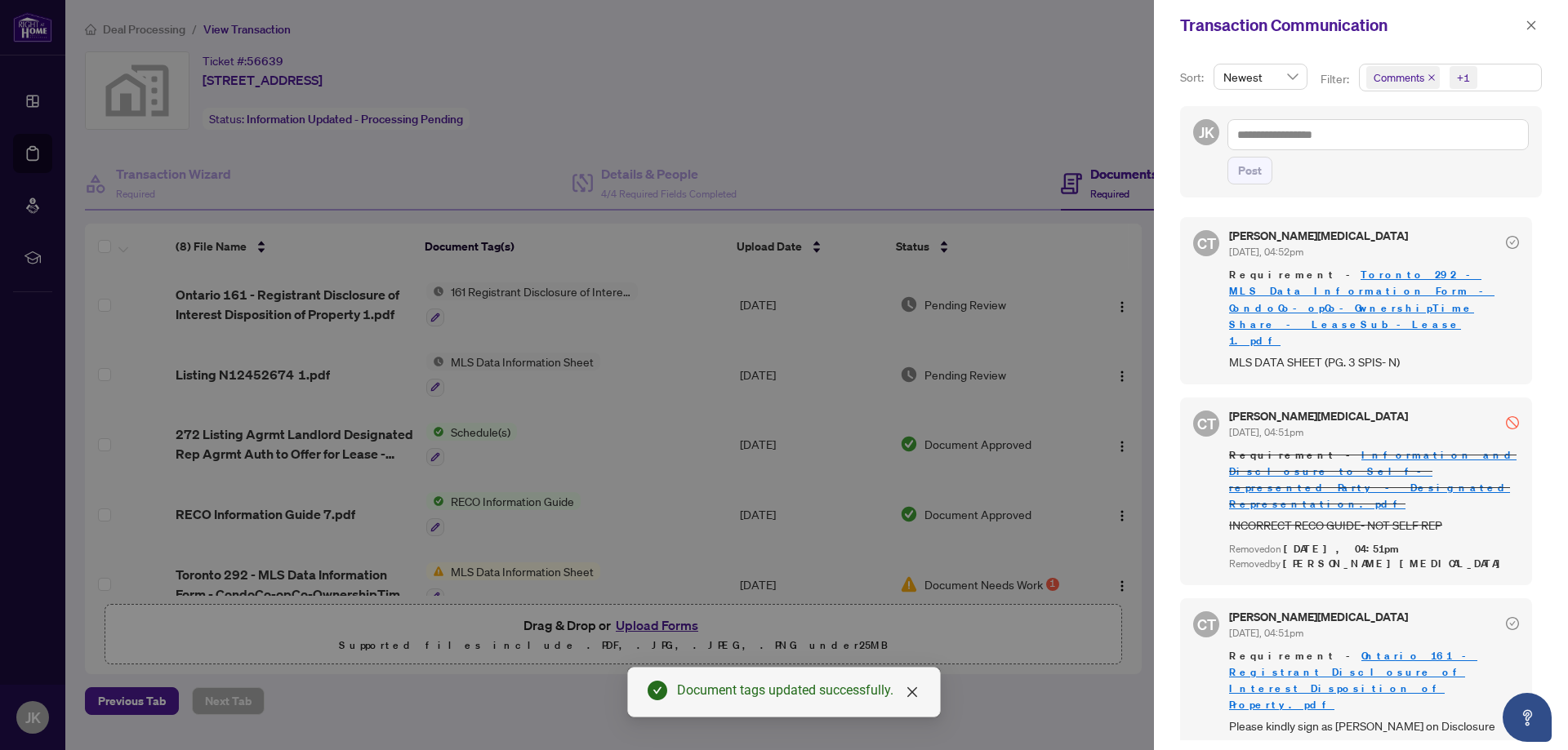
scroll to position [3, 0]
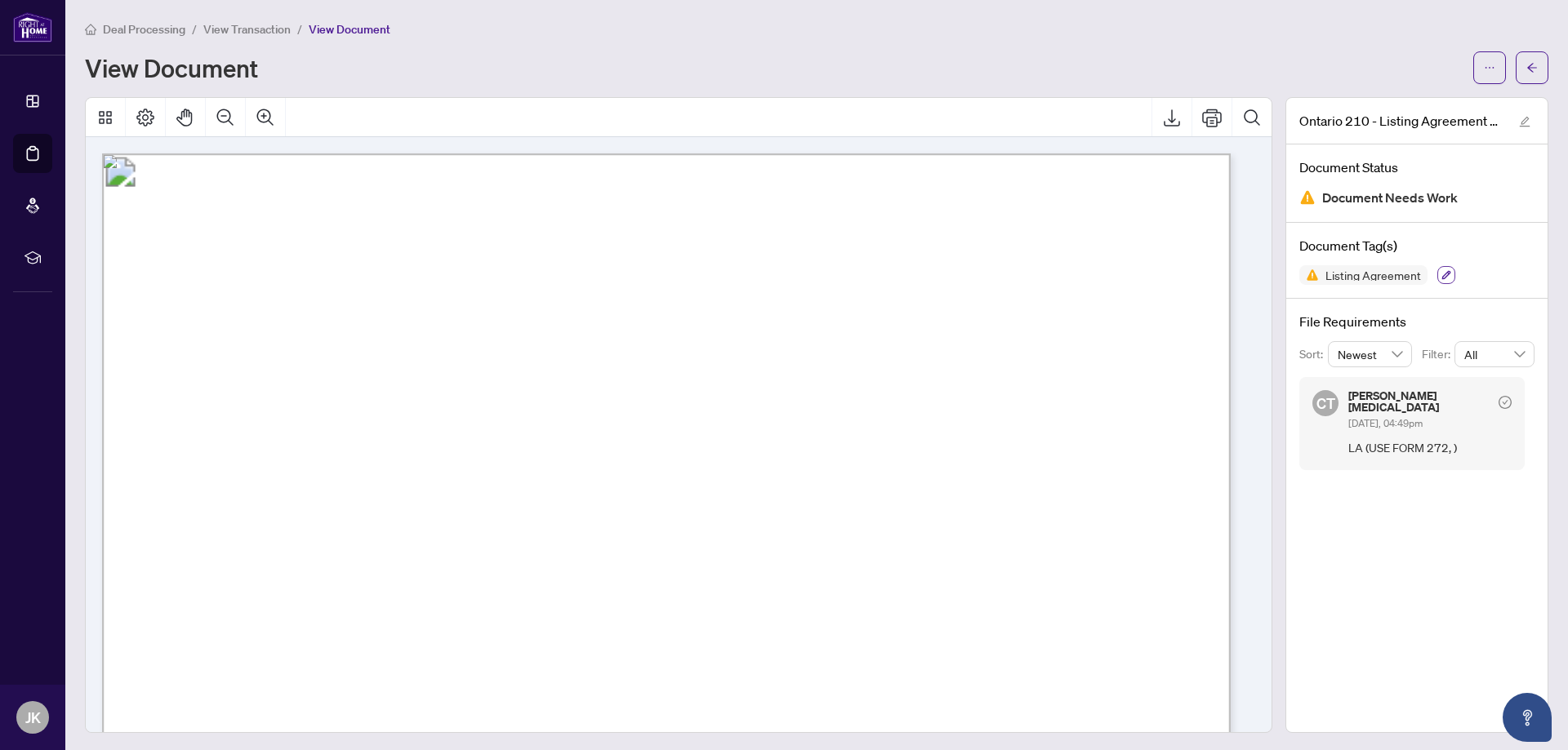
click at [1437, 274] on button "button" at bounding box center [1446, 275] width 18 height 18
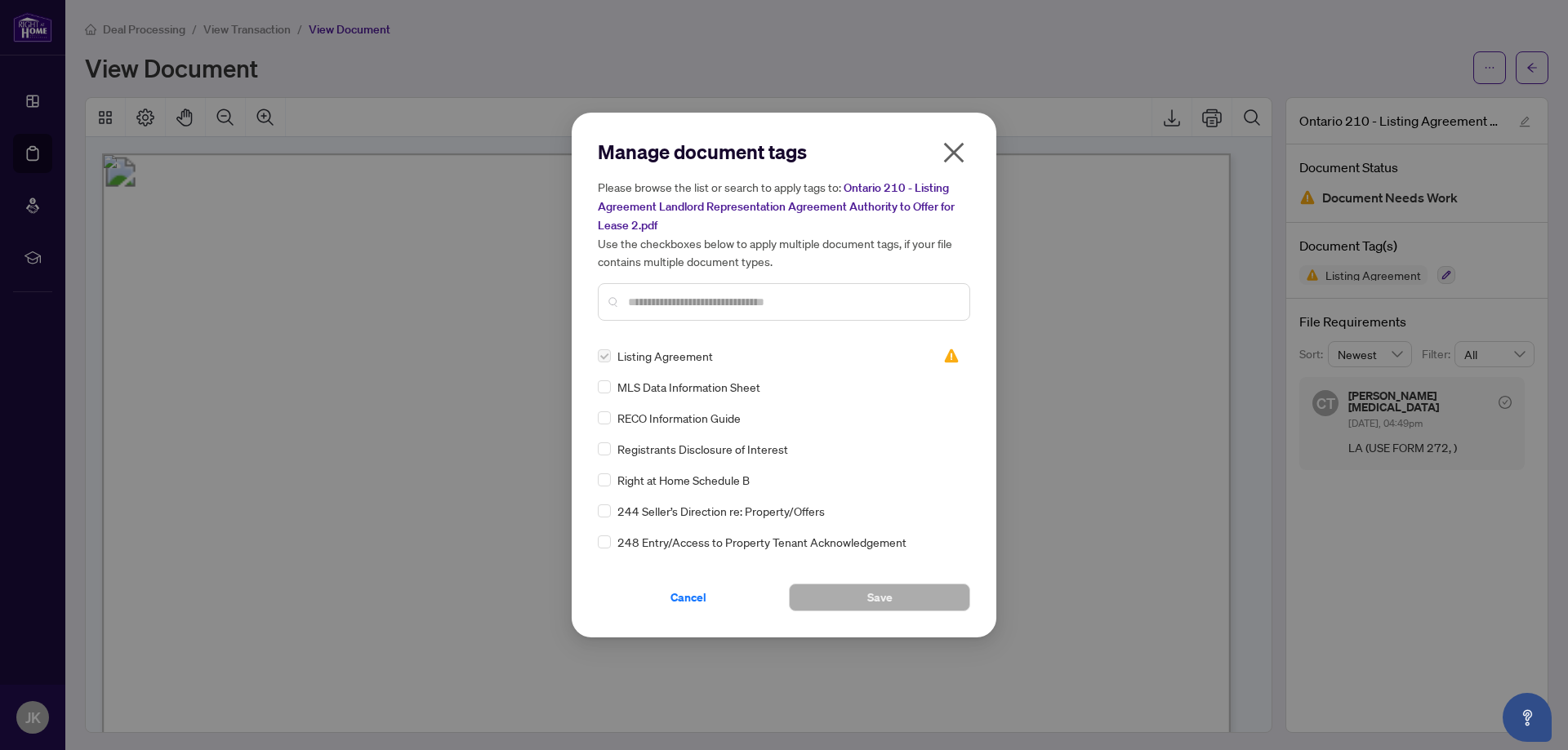
click at [949, 149] on icon "close" at bounding box center [954, 153] width 21 height 21
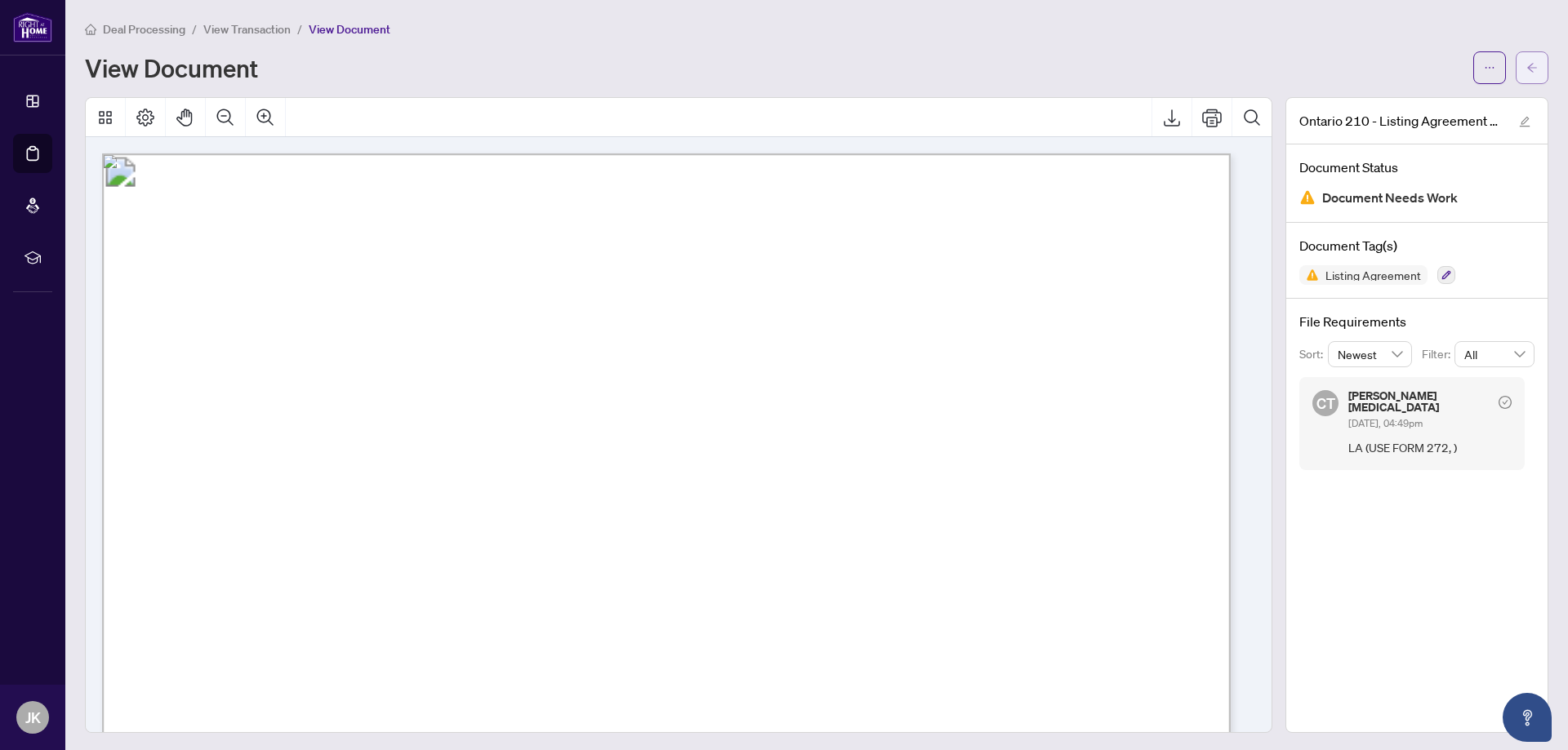
click at [1526, 66] on icon "arrow-left" at bounding box center [1532, 67] width 11 height 11
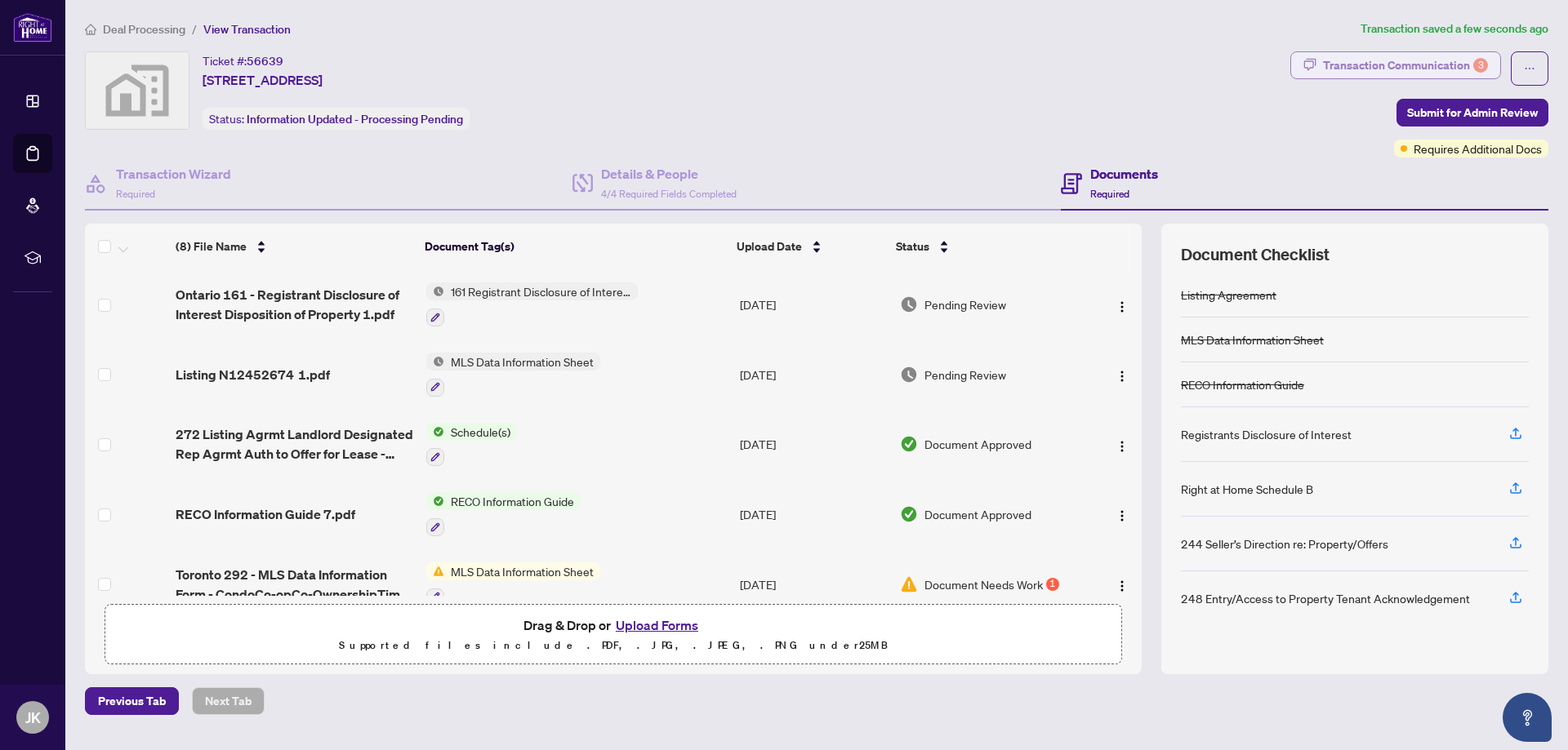
click at [1436, 70] on div "Transaction Communication 3" at bounding box center [1404, 65] width 164 height 26
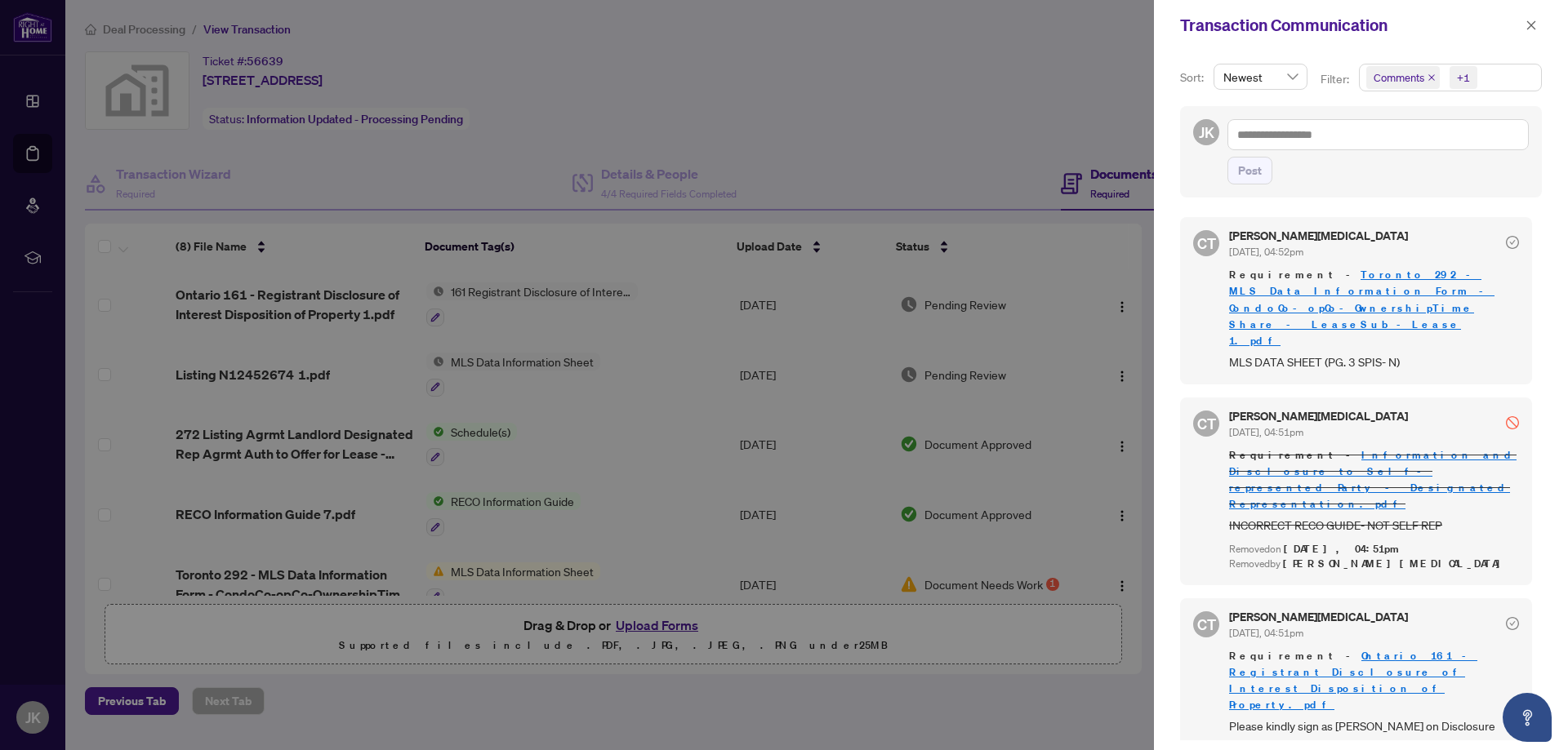
scroll to position [25, 0]
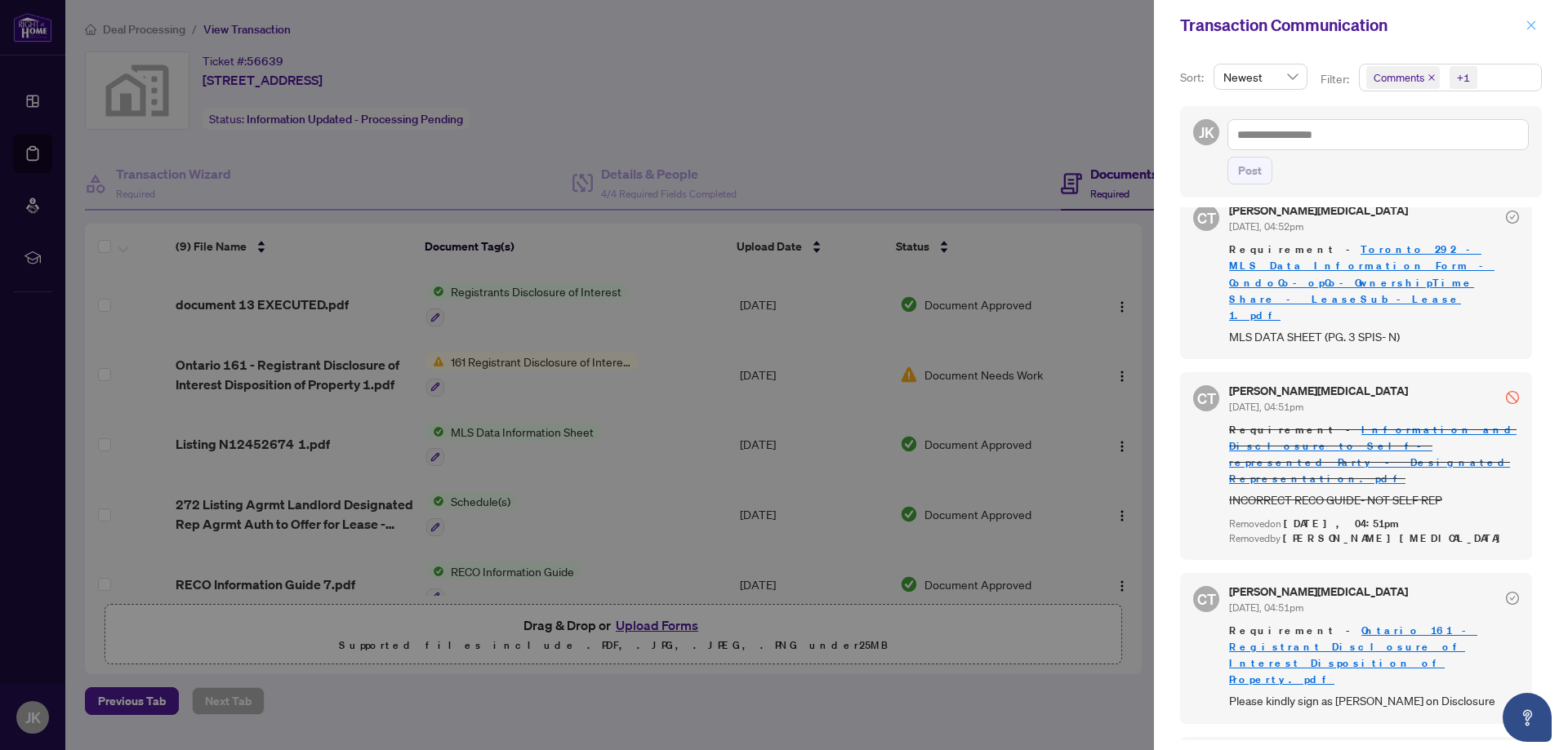
click at [1524, 26] on button "button" at bounding box center [1531, 25] width 21 height 20
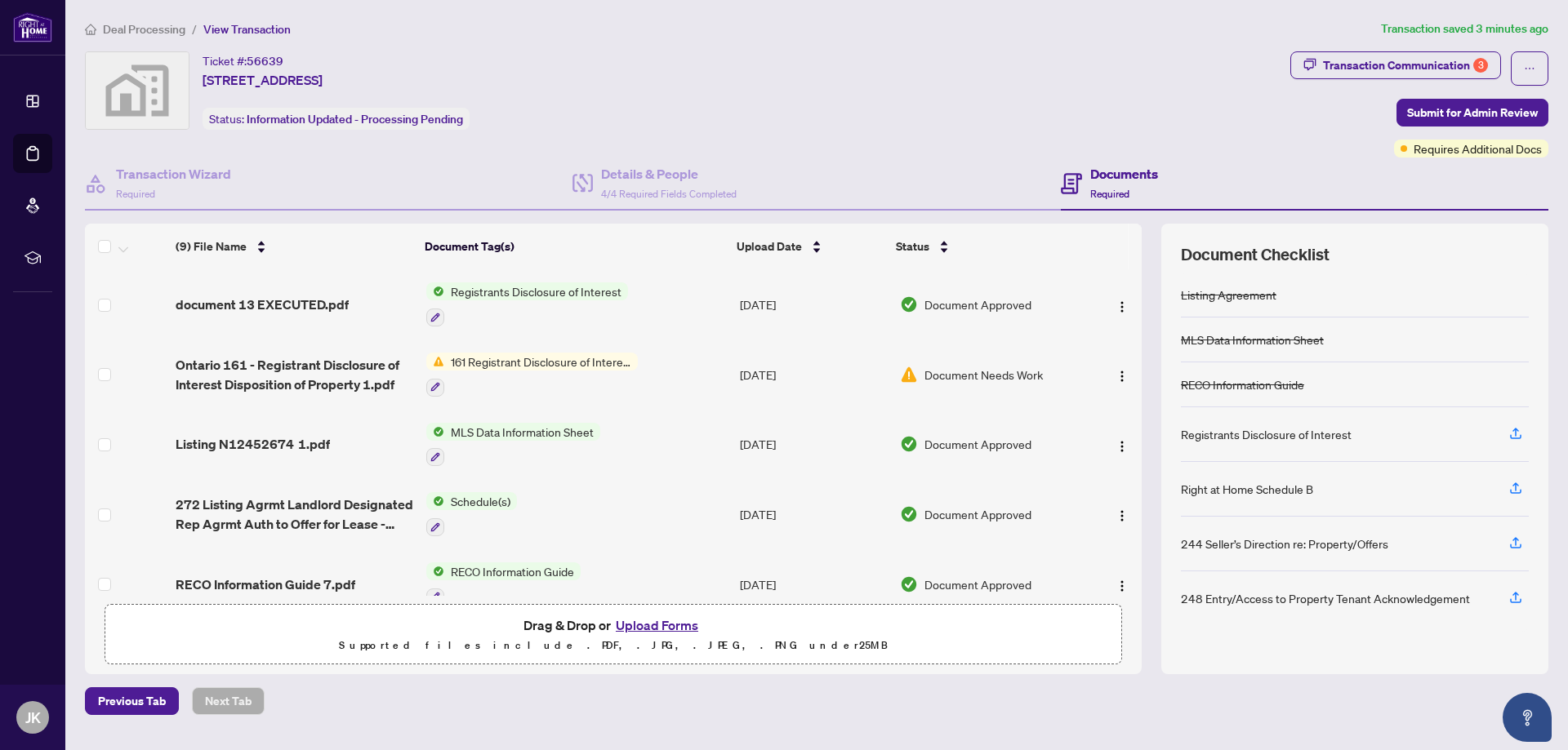
click at [658, 616] on button "Upload Forms" at bounding box center [657, 625] width 93 height 21
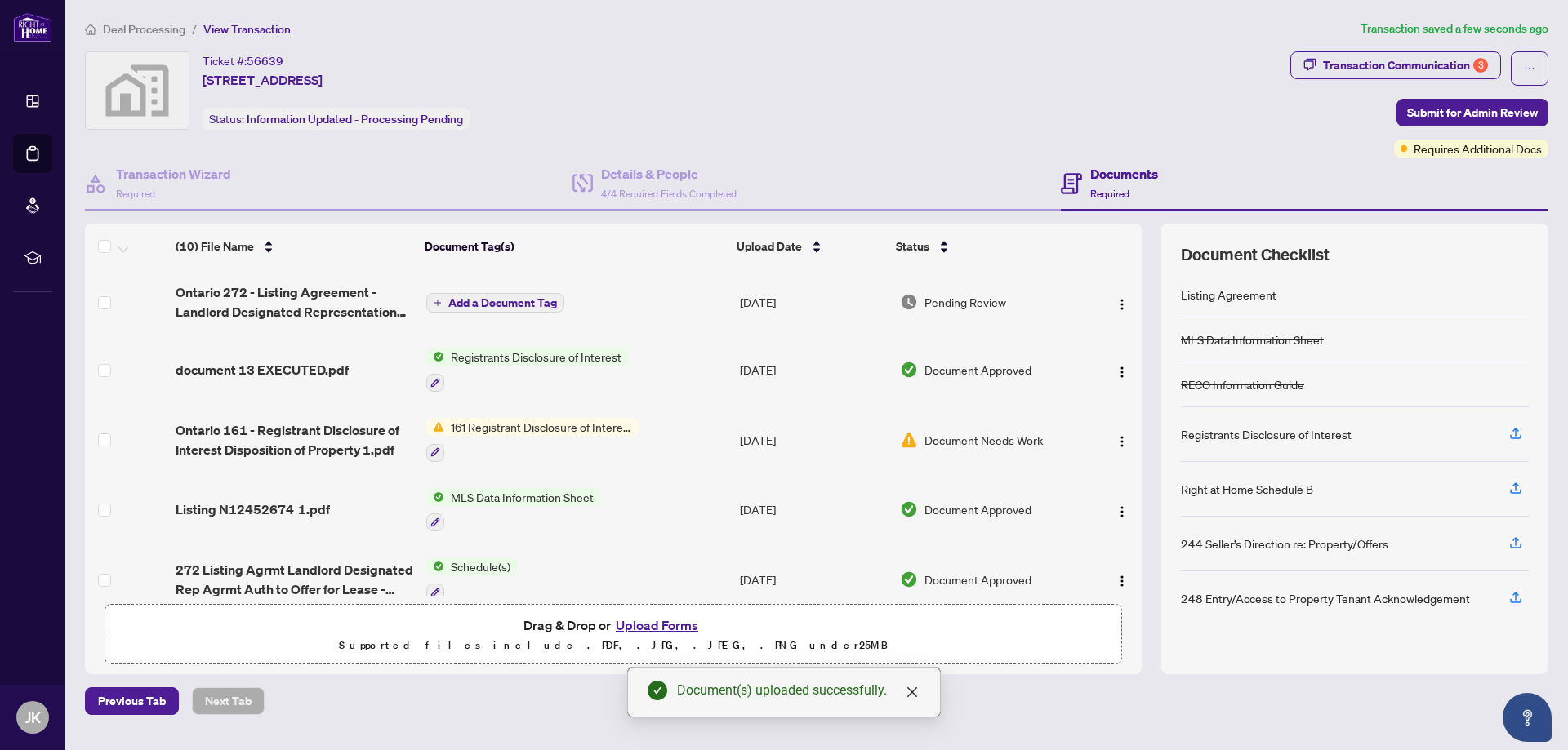
click at [509, 304] on span "Add a Document Tag" at bounding box center [503, 303] width 108 height 11
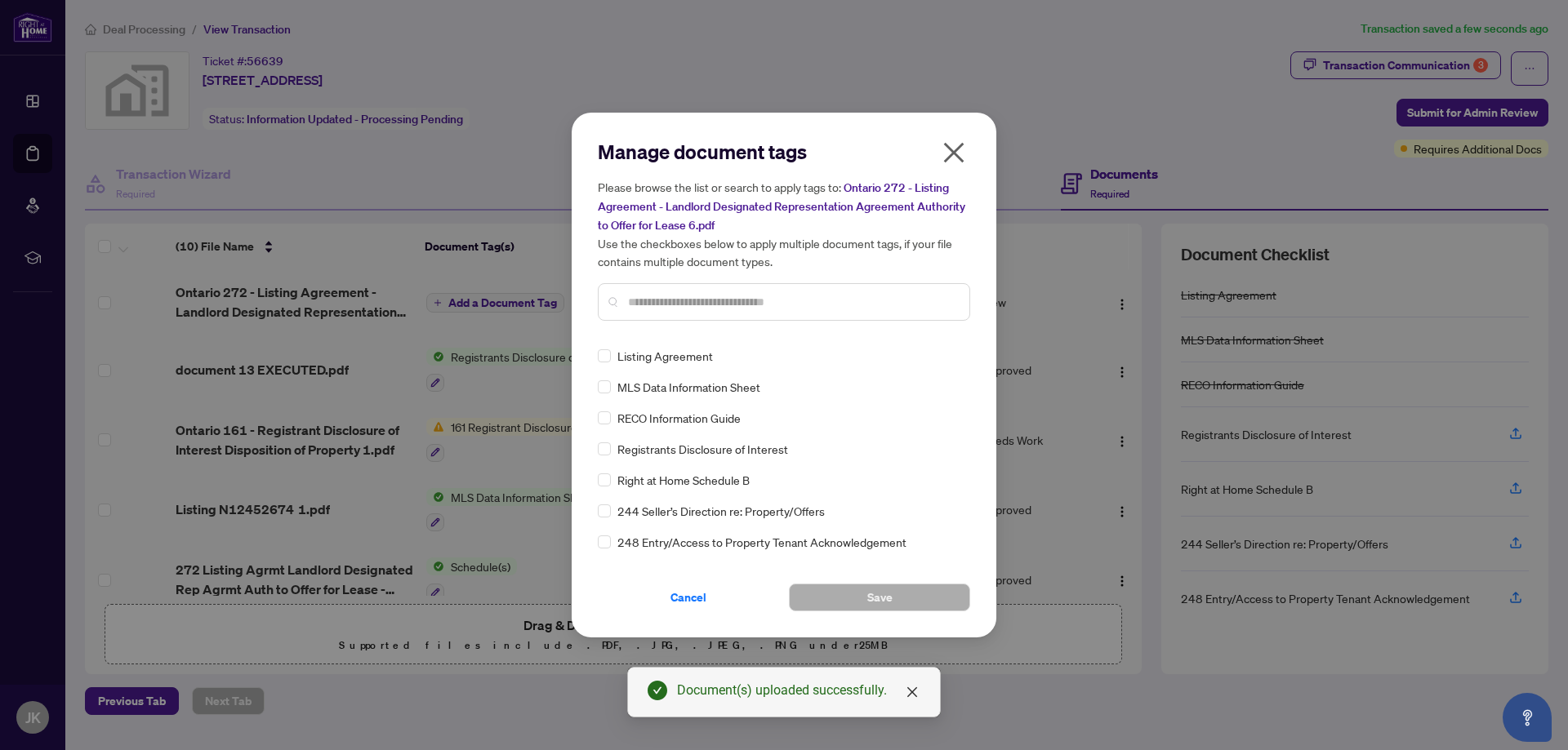
click at [755, 307] on input "text" at bounding box center [791, 302] width 328 height 18
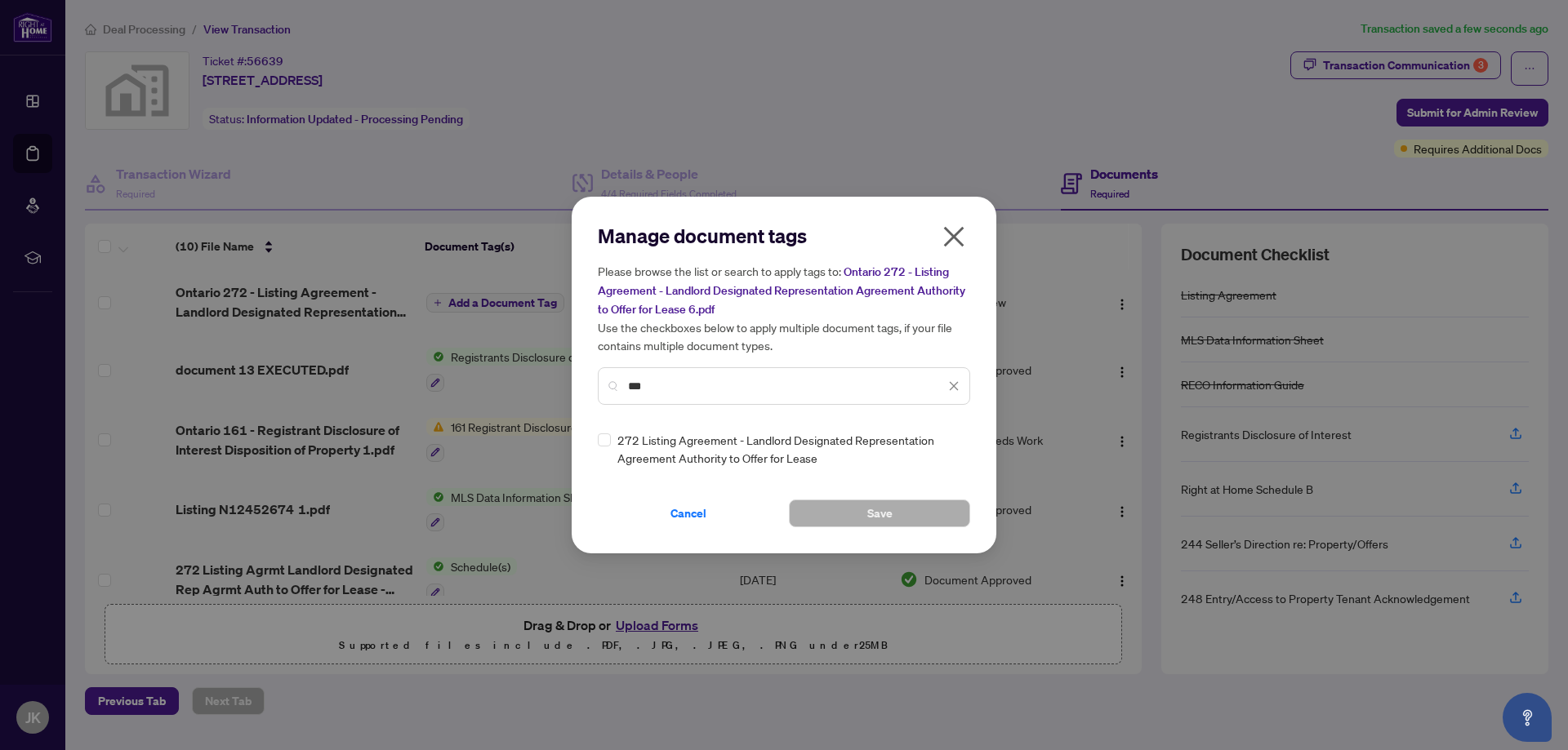
type input "***"
click at [891, 507] on span "Save" at bounding box center [879, 514] width 25 height 26
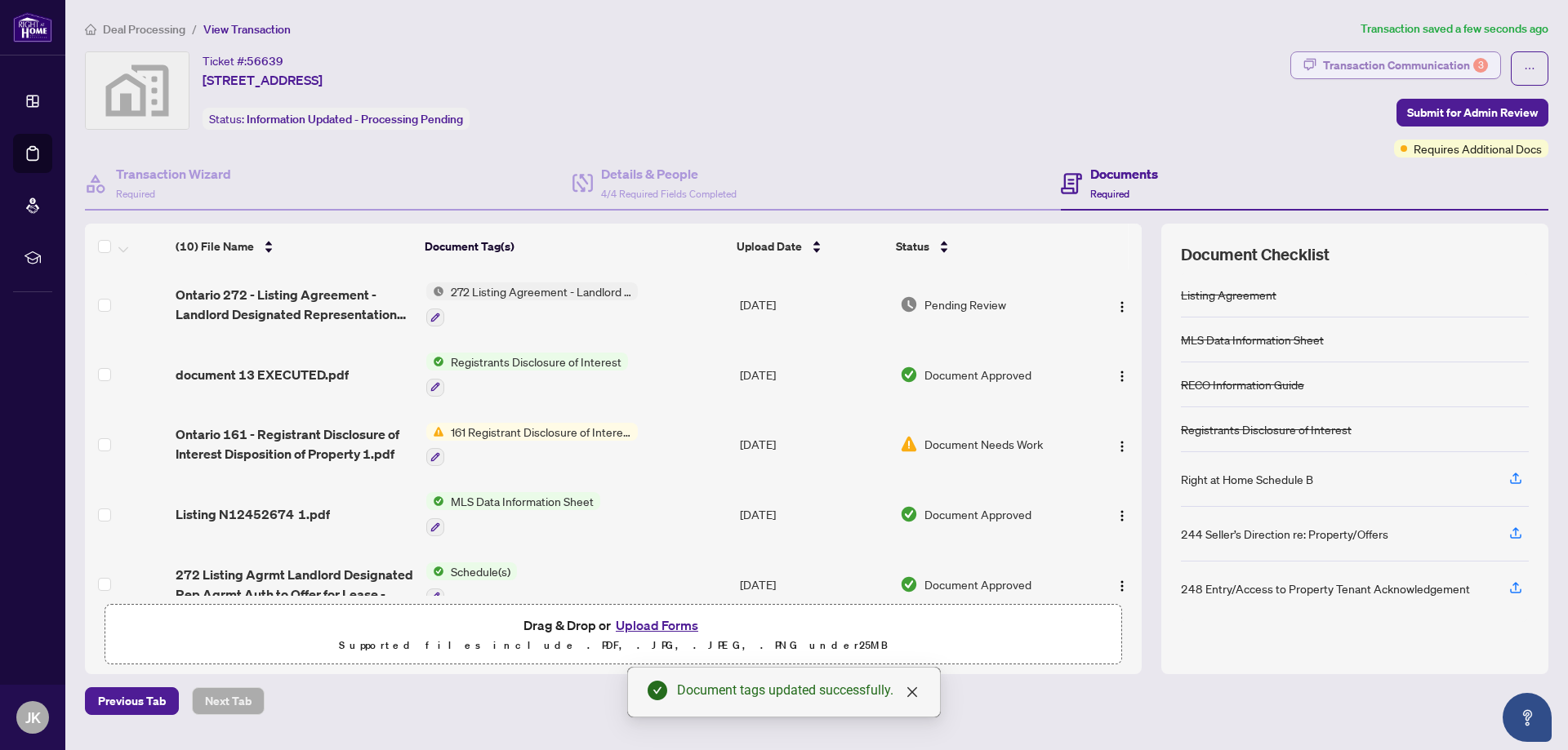
click at [1442, 64] on div "Transaction Communication 3" at bounding box center [1404, 65] width 164 height 26
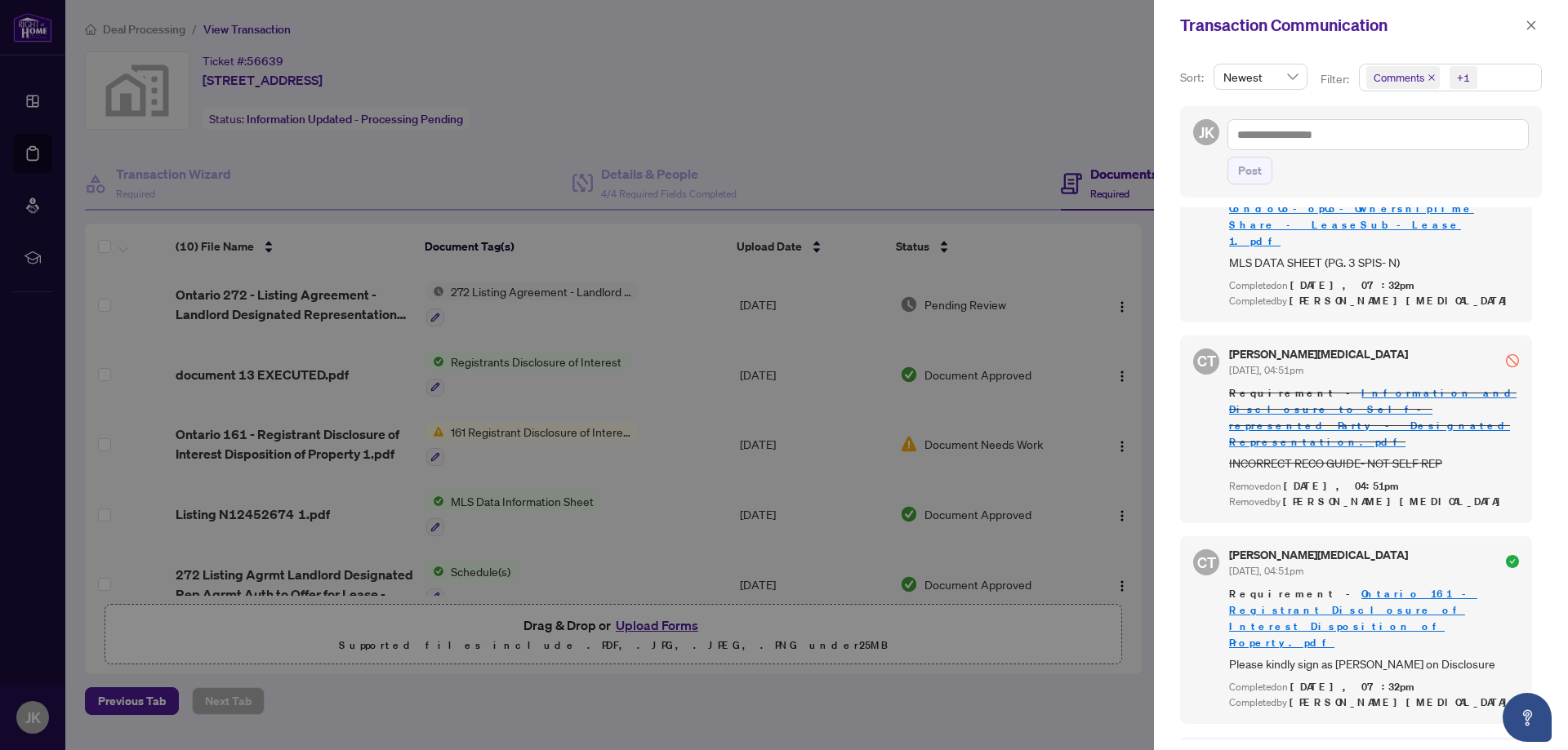
scroll to position [3, 0]
click at [1530, 27] on icon "close" at bounding box center [1532, 25] width 9 height 9
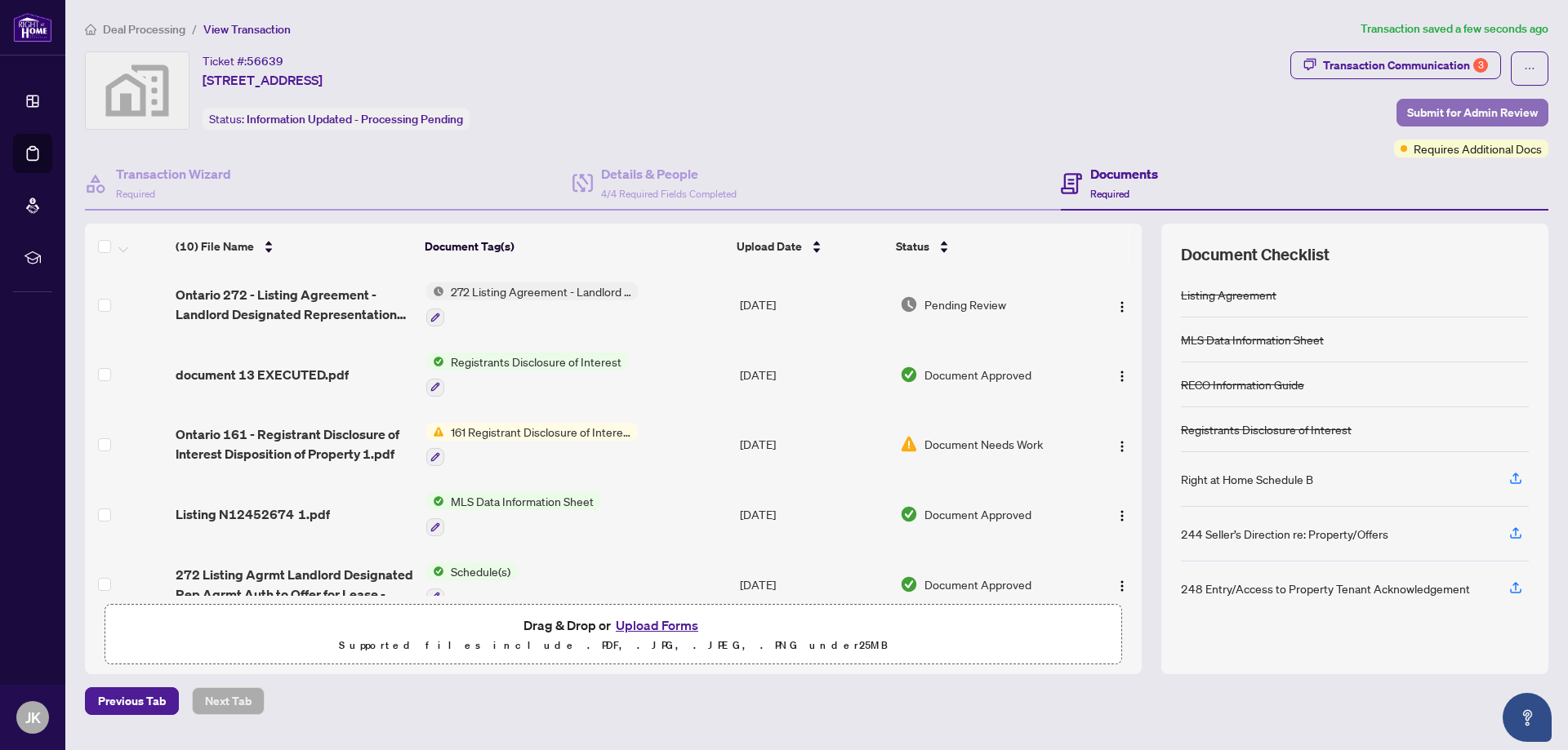
click at [1491, 116] on span "Submit for Admin Review" at bounding box center [1472, 113] width 131 height 26
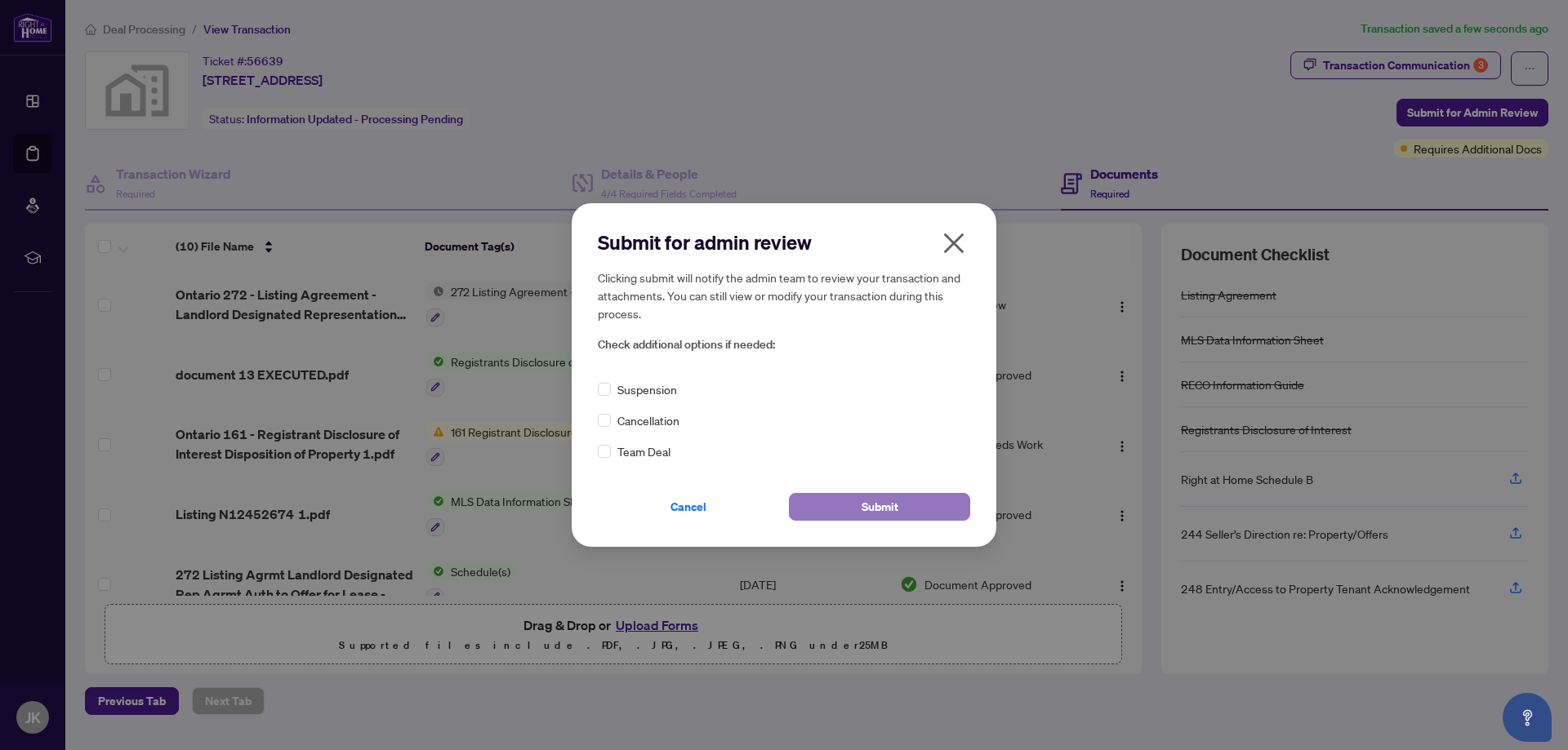
click at [891, 512] on span "Submit" at bounding box center [879, 507] width 36 height 26
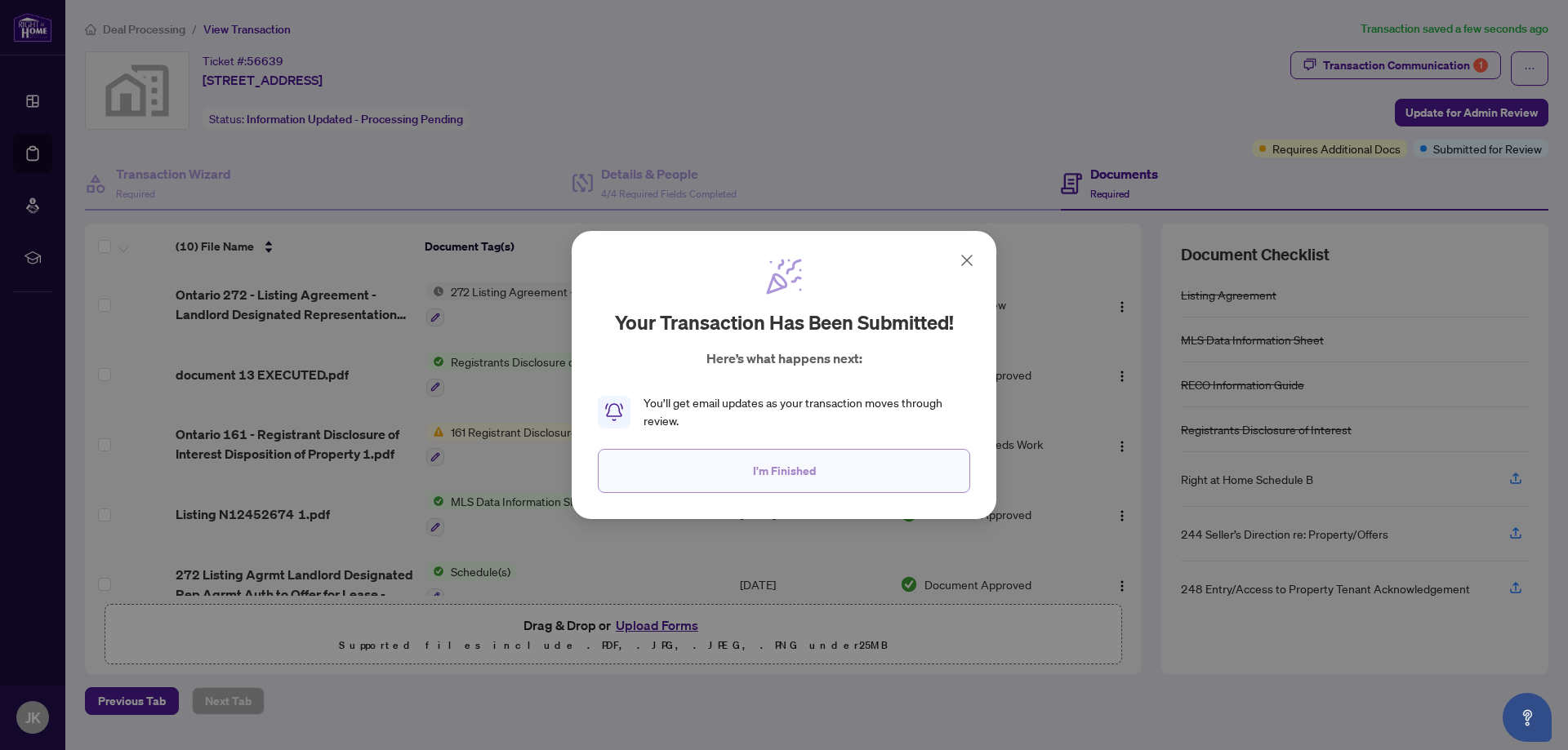
click at [791, 474] on span "I'm Finished" at bounding box center [784, 471] width 63 height 26
